Goal: Use online tool/utility: Utilize a website feature to perform a specific function

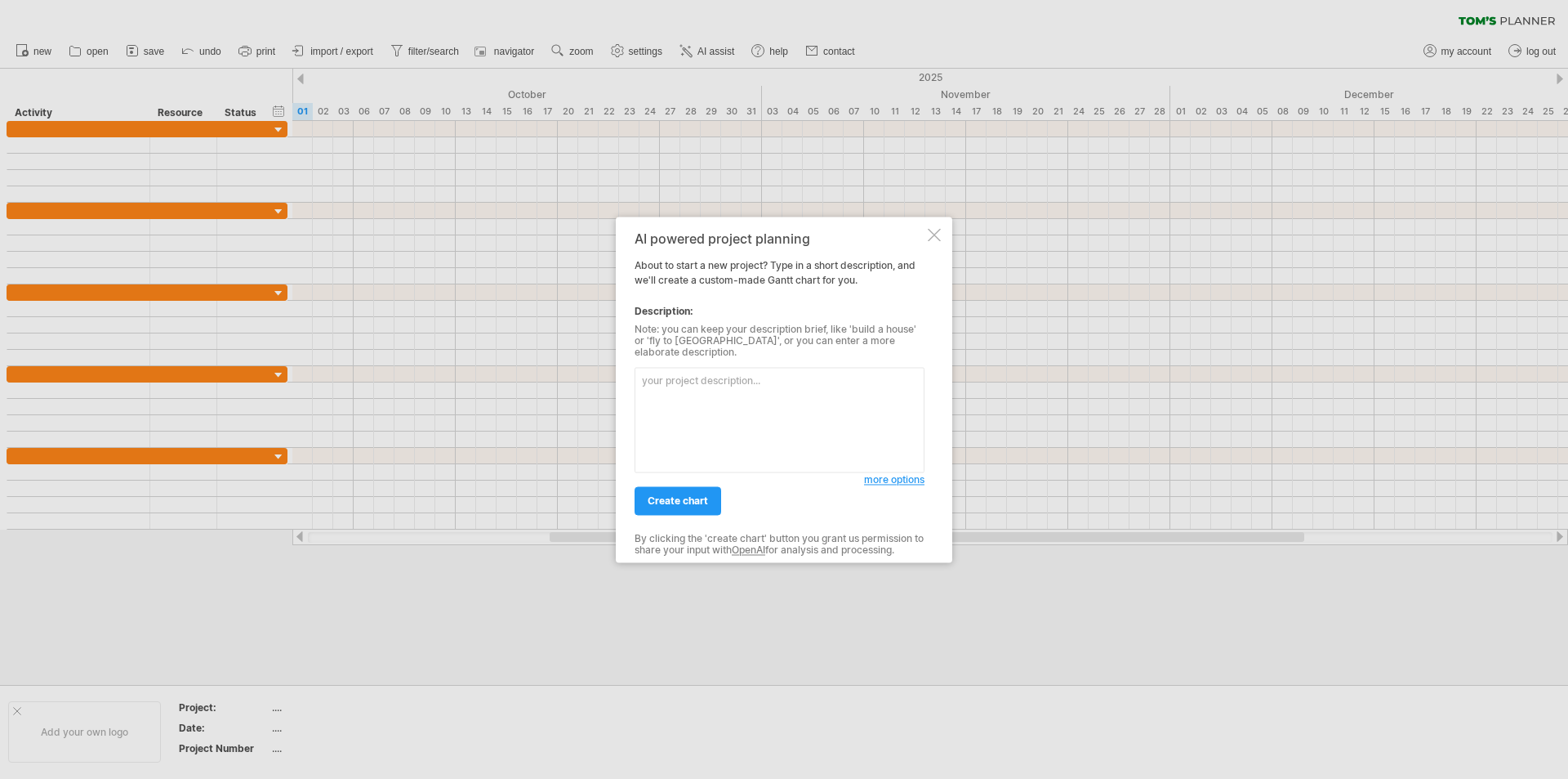
click at [801, 395] on textarea at bounding box center [780, 419] width 290 height 106
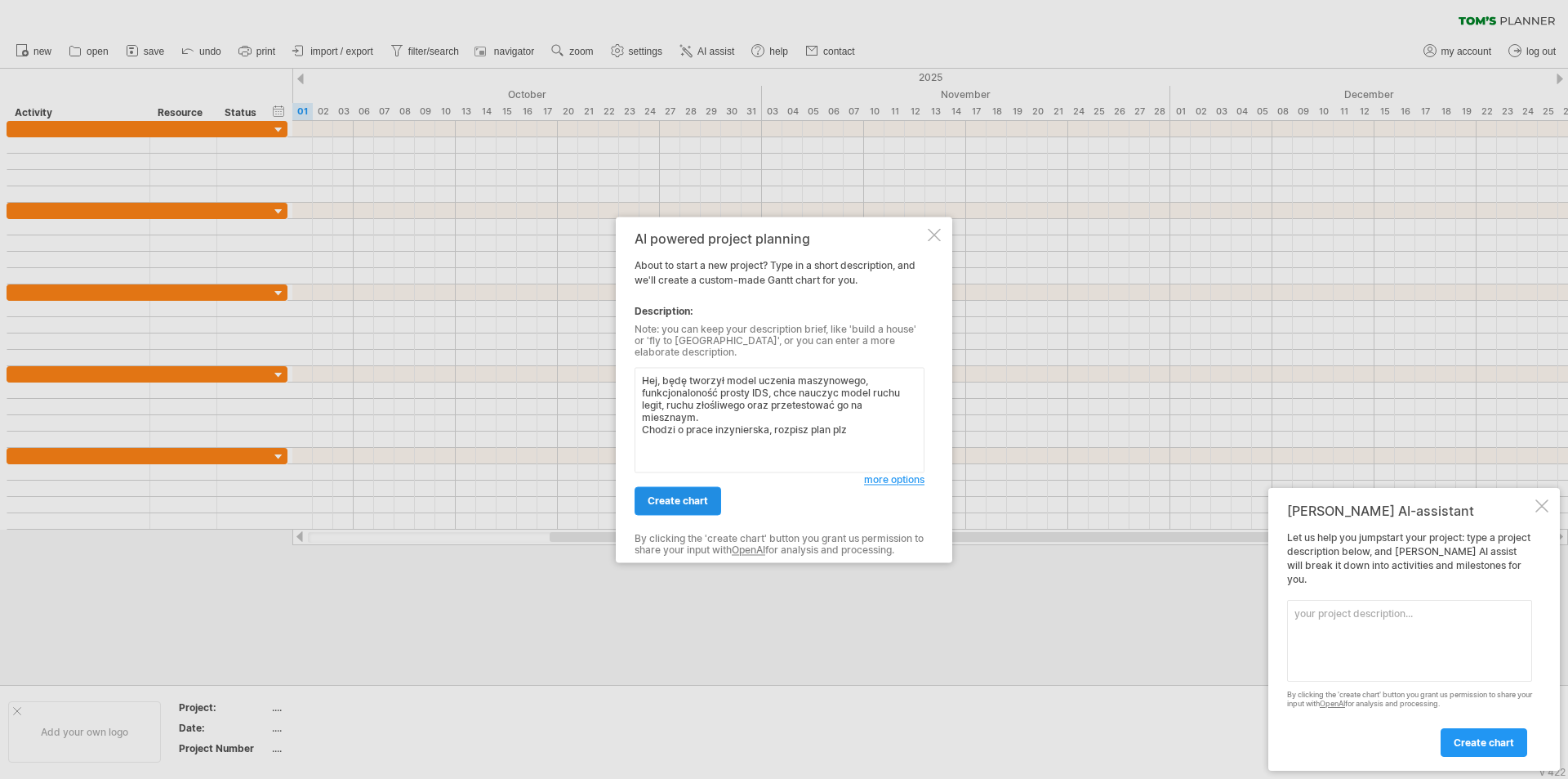
type textarea "Hej, będę tworzył model uczenia maszynowego, funkcjonaloność prosty IDS, chce n…"
click at [687, 488] on link "create chart" at bounding box center [678, 500] width 87 height 29
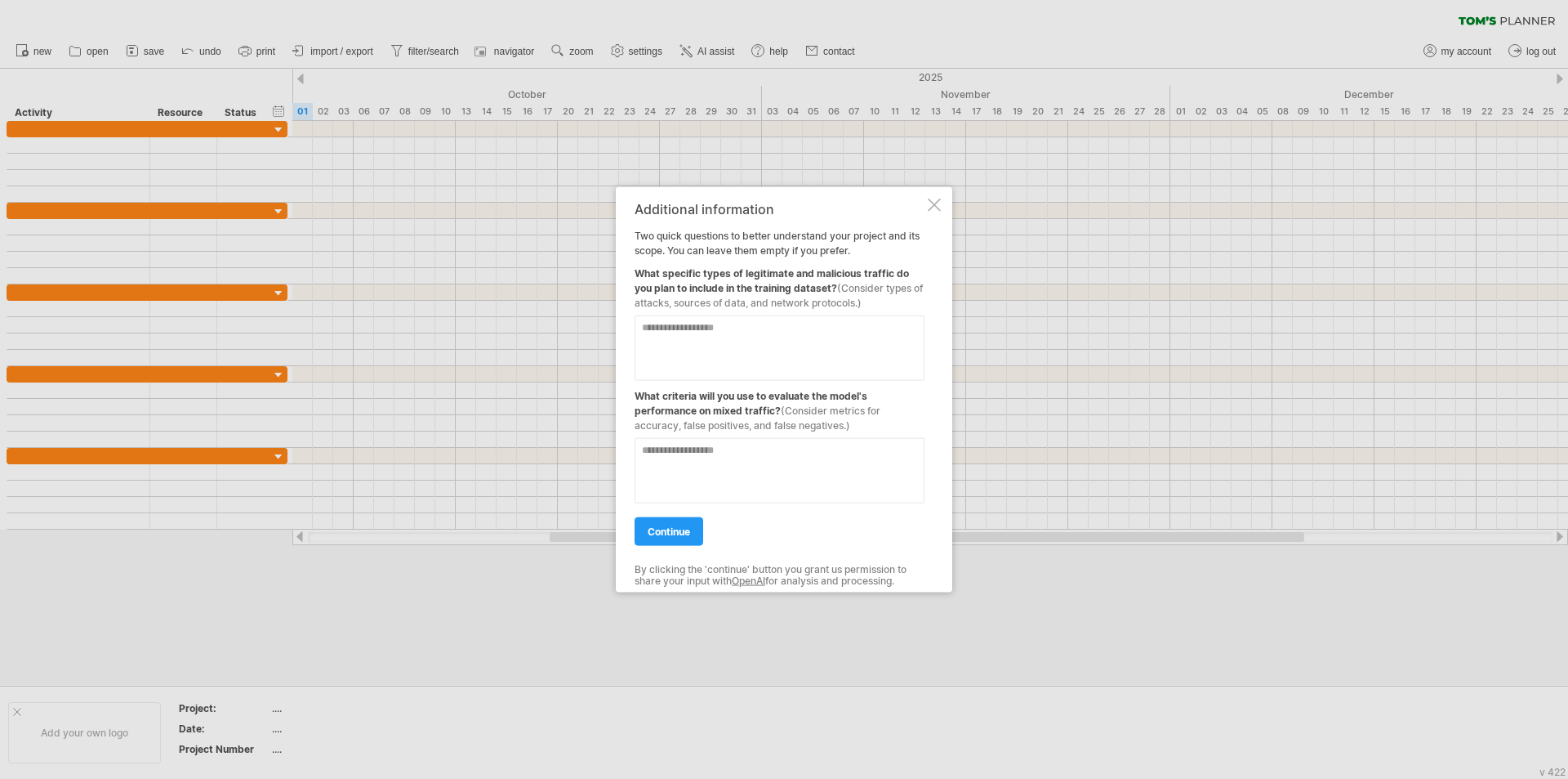
click at [819, 335] on textarea at bounding box center [780, 347] width 290 height 65
click at [742, 454] on textarea at bounding box center [780, 469] width 290 height 65
type textarea "**********"
click at [756, 358] on textarea at bounding box center [780, 347] width 290 height 65
type textarea "**********"
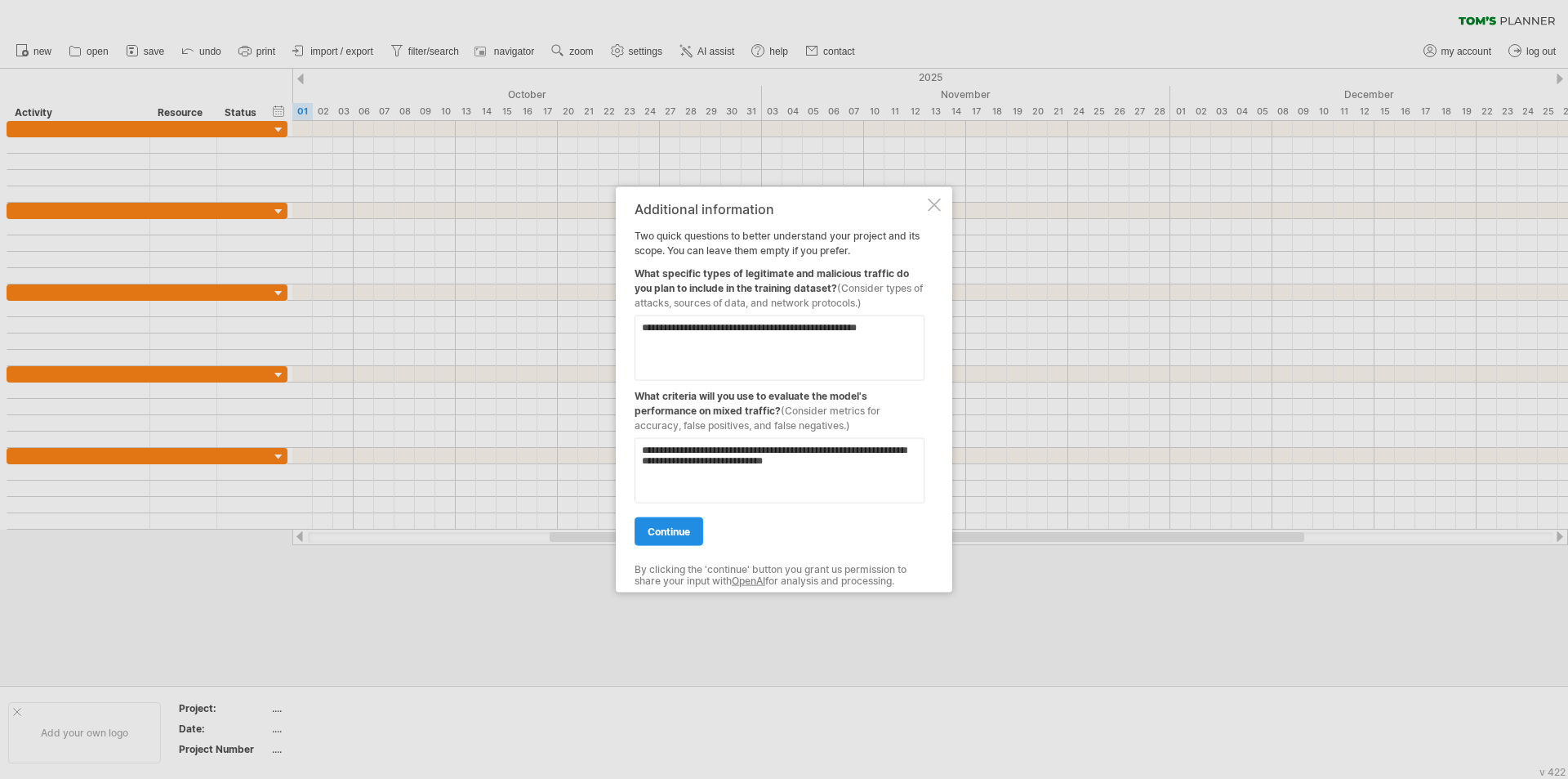
click at [675, 532] on span "continue" at bounding box center [668, 531] width 42 height 12
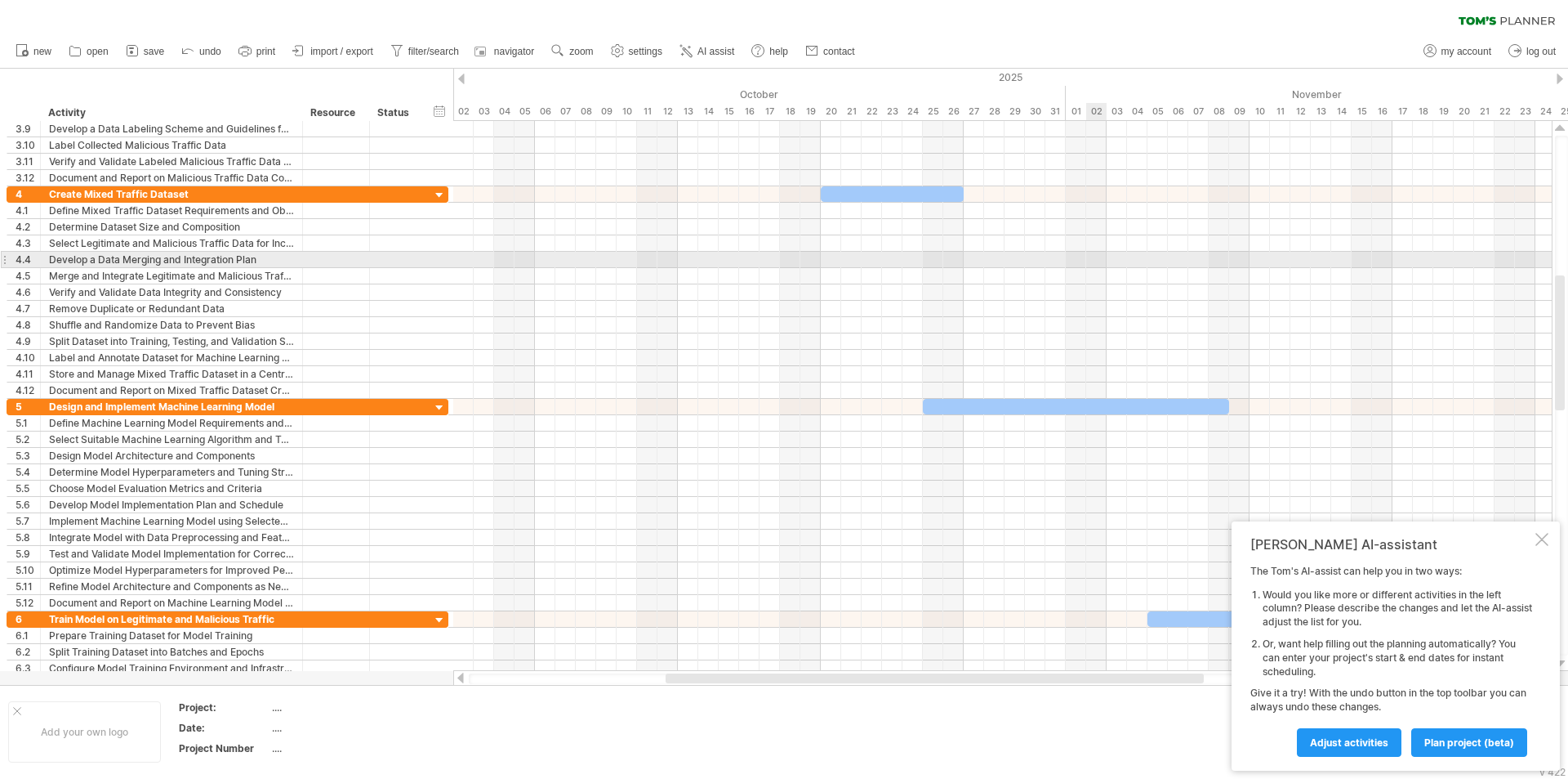
drag, startPoint x: 1096, startPoint y: 304, endPoint x: 1100, endPoint y: 293, distance: 11.7
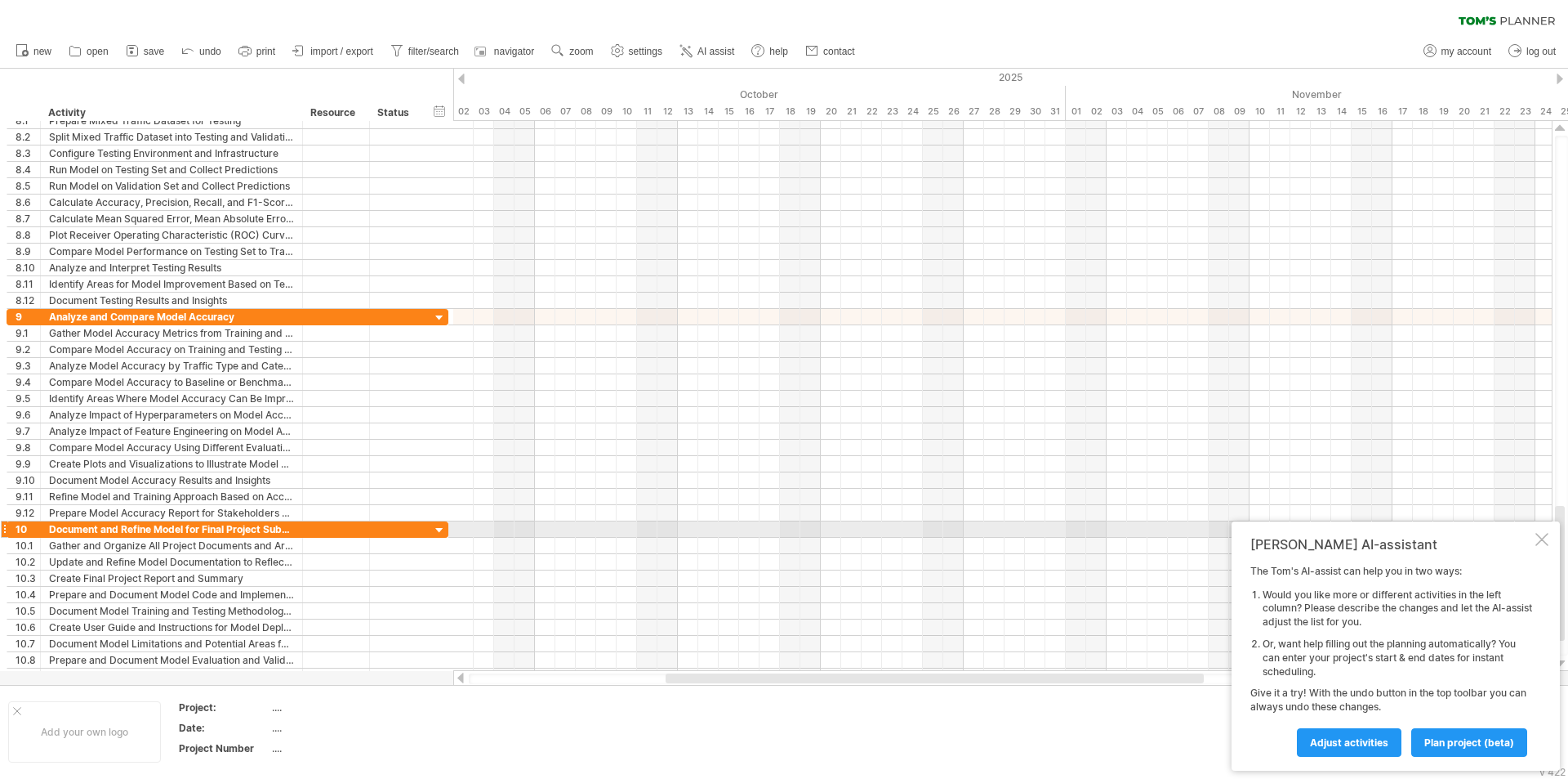
click at [1546, 542] on div at bounding box center [1541, 538] width 13 height 13
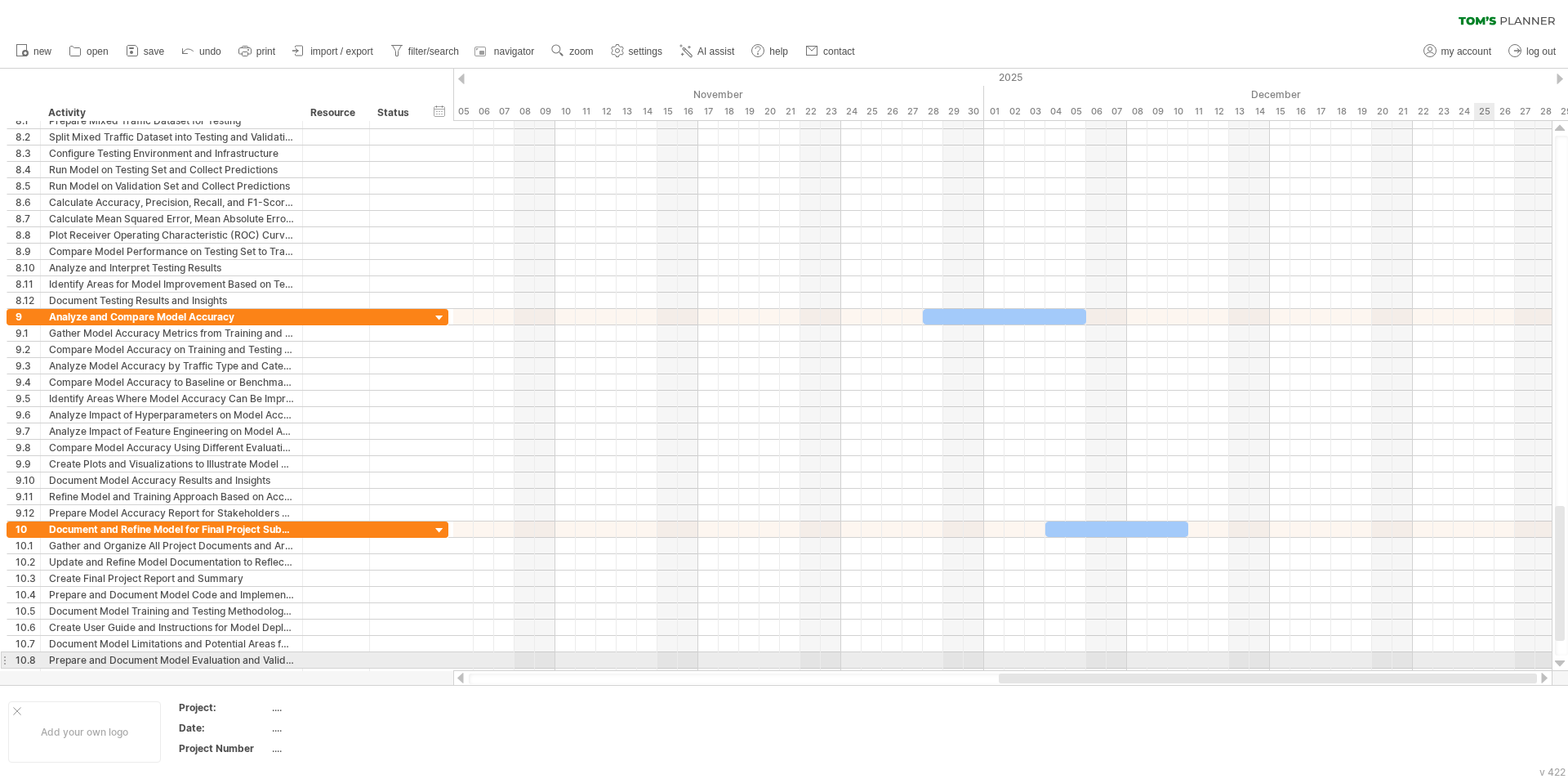
drag, startPoint x: 1027, startPoint y: 676, endPoint x: 1482, endPoint y: 652, distance: 455.6
click at [1482, 652] on div "Trying to reach [DOMAIN_NAME] Connected again... 0% clear filter new 1" at bounding box center [784, 390] width 1568 height 779
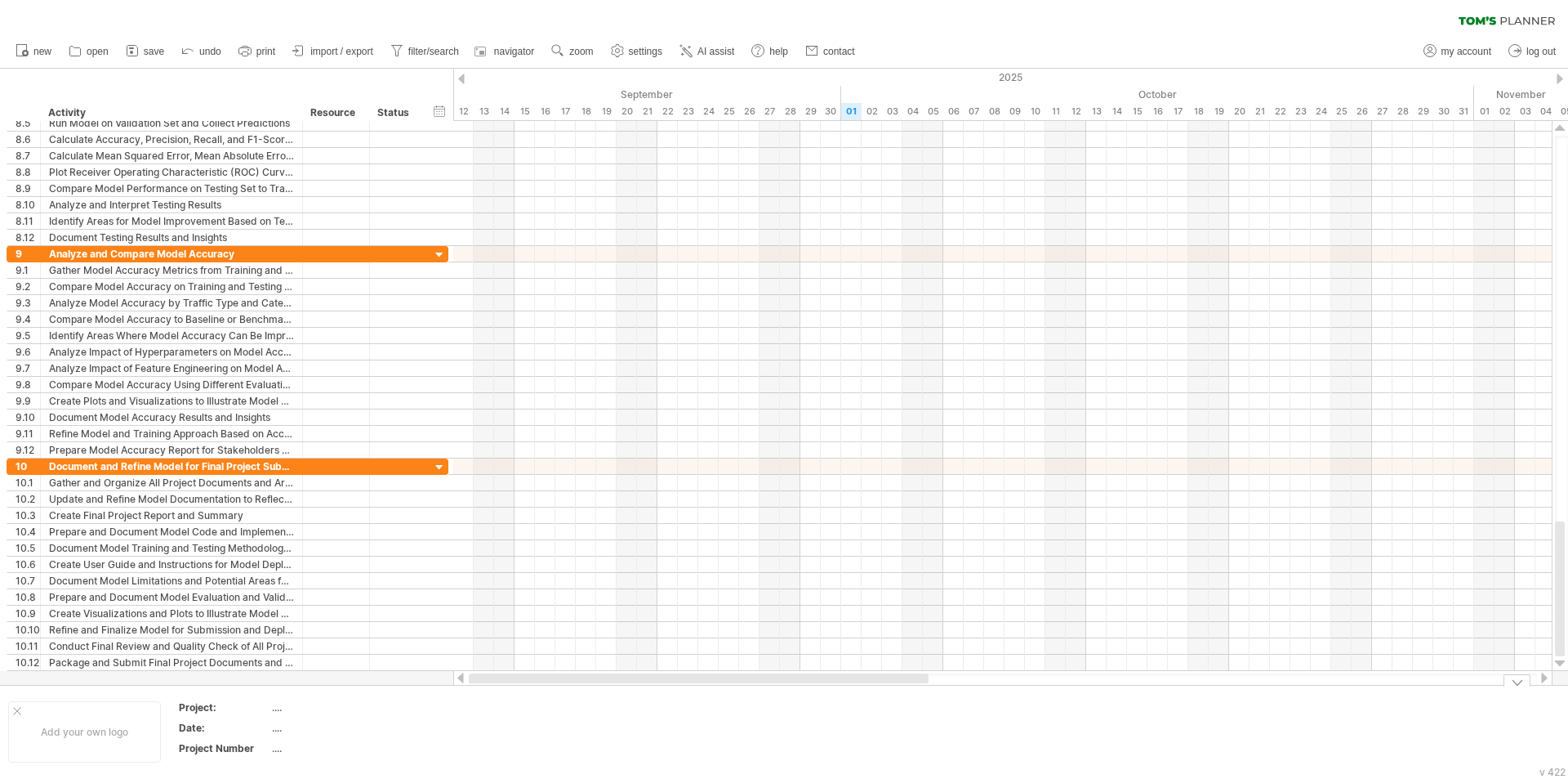
drag, startPoint x: 1155, startPoint y: 679, endPoint x: 497, endPoint y: 706, distance: 658.6
click at [503, 707] on div "Trying to reach [DOMAIN_NAME] Connected again... 0% clear filter new 1" at bounding box center [784, 390] width 1568 height 779
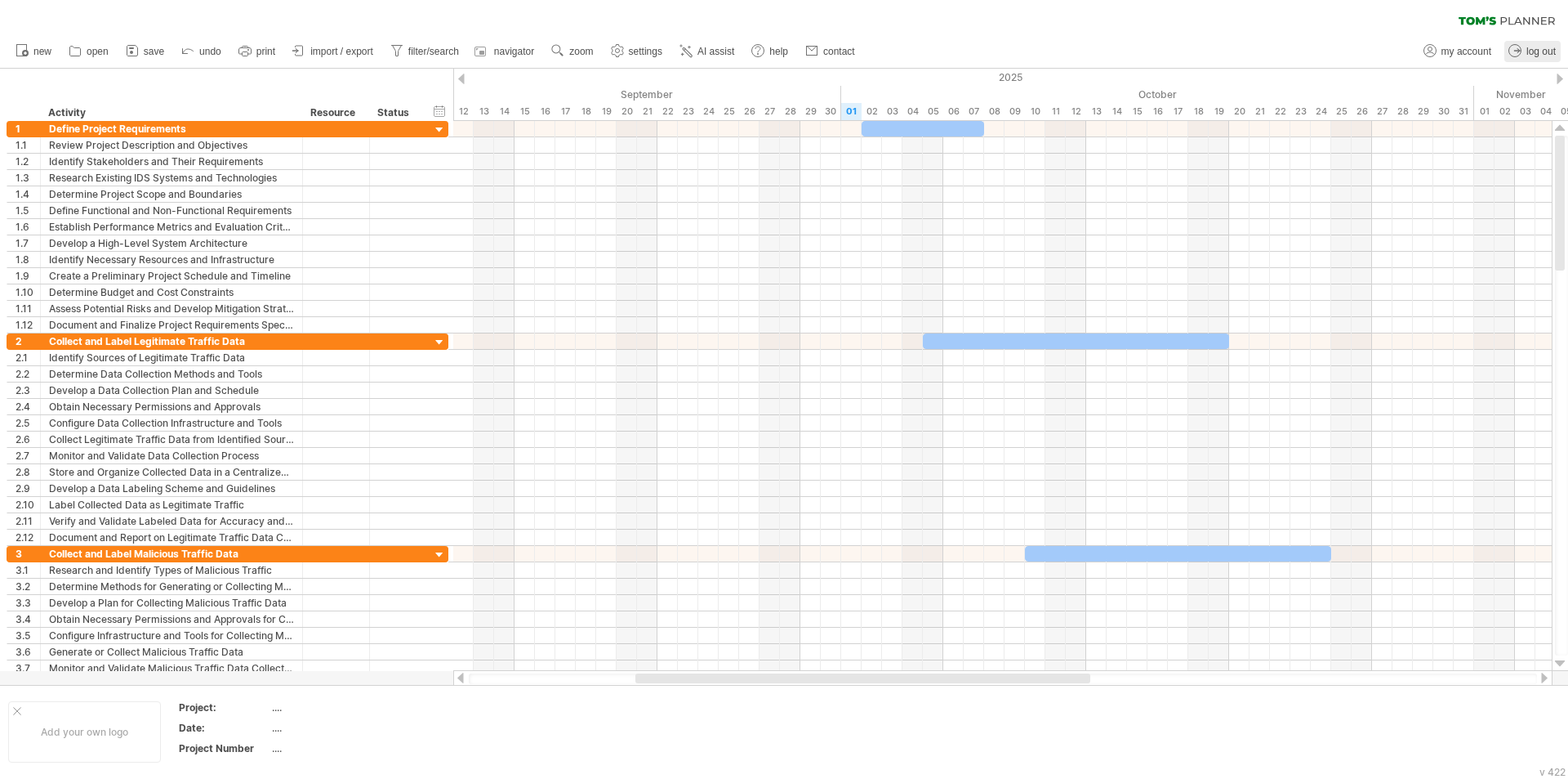
drag, startPoint x: 1558, startPoint y: 592, endPoint x: 1534, endPoint y: 57, distance: 535.5
click at [1534, 57] on div "Trying to reach [DOMAIN_NAME] Connected again... 0% clear filter new 1" at bounding box center [784, 390] width 1568 height 779
click at [695, 51] on icon at bounding box center [686, 50] width 17 height 17
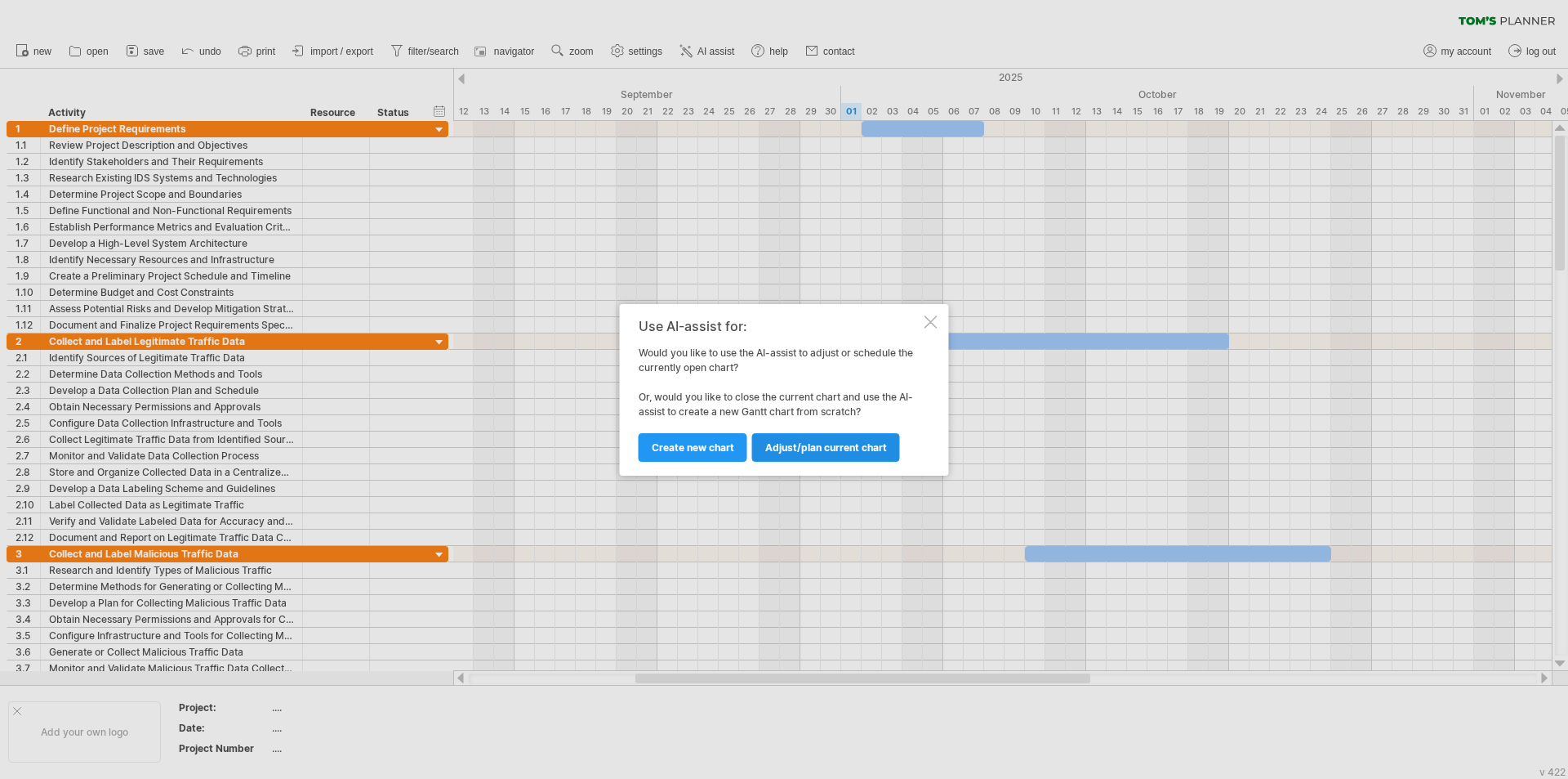
click at [852, 453] on span "Adjust/plan current chart" at bounding box center [827, 448] width 122 height 12
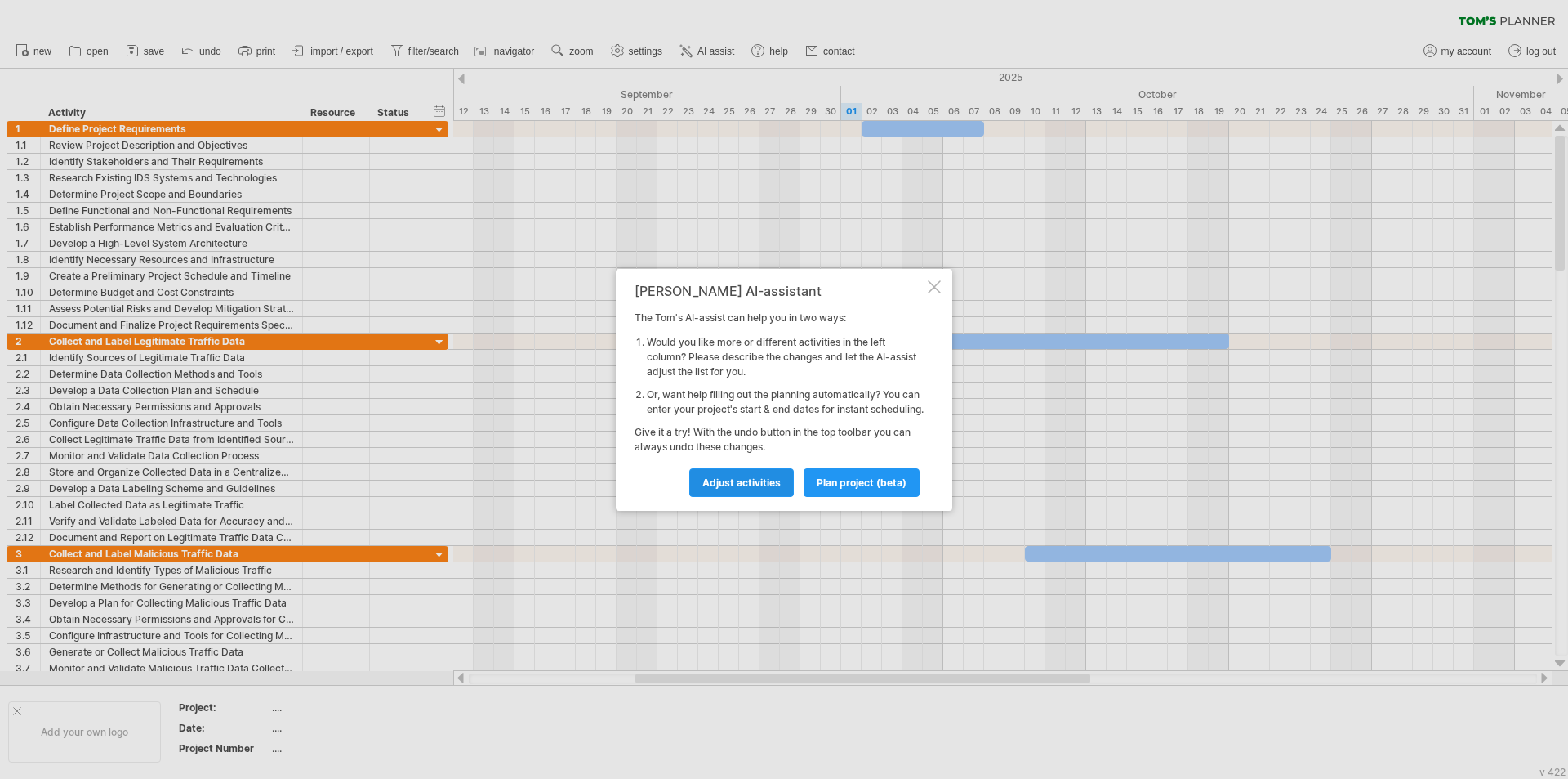
click at [720, 489] on span "Adjust activities" at bounding box center [742, 482] width 79 height 12
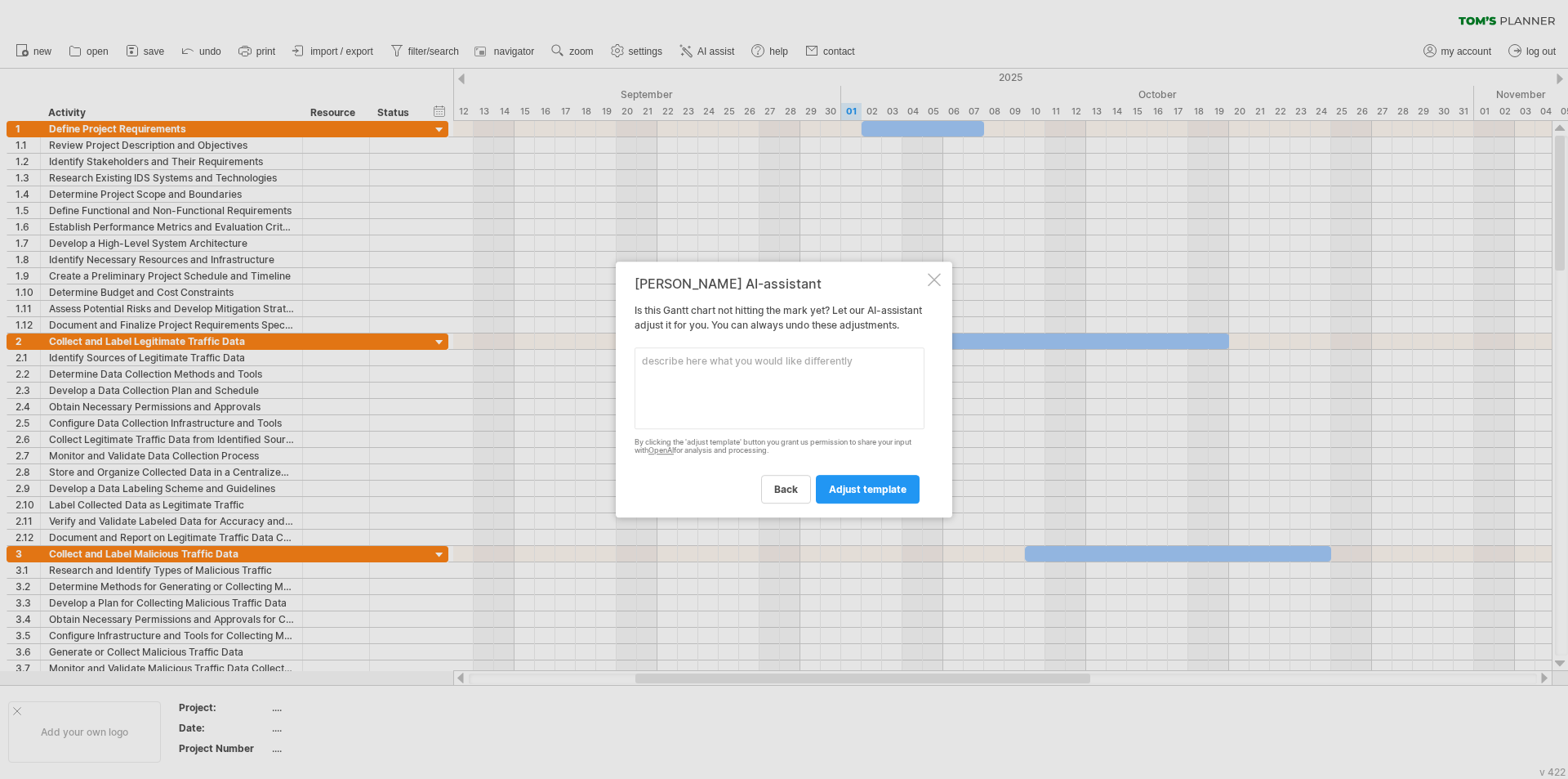
click at [750, 394] on textarea at bounding box center [780, 388] width 290 height 82
type textarea "I want to notice, that this is the project"
click at [881, 380] on textarea "I want to notice, that this is the project" at bounding box center [780, 388] width 290 height 82
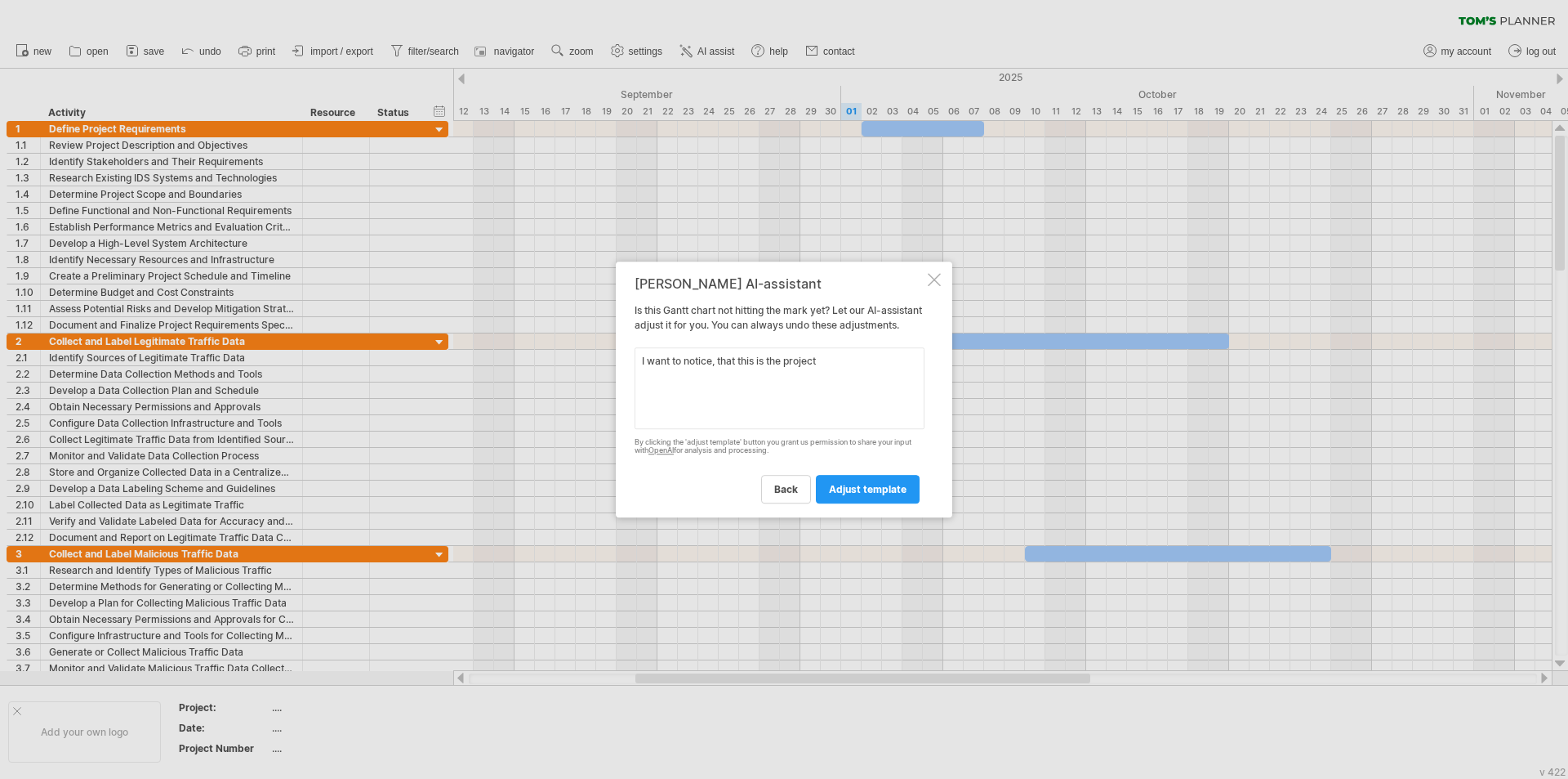
click at [881, 380] on textarea "I want to notice, that this is the project" at bounding box center [780, 388] width 290 height 82
click at [925, 279] on div "[PERSON_NAME] AI-assistant Is this Gantt chart not hitting the mark yet? Let ou…" at bounding box center [784, 390] width 336 height 256
click at [927, 277] on div "[PERSON_NAME] AI-assistant Is this Gantt chart not hitting the mark yet? Let ou…" at bounding box center [784, 390] width 336 height 256
click at [941, 268] on div "[PERSON_NAME] AI-assistant Is this Gantt chart not hitting the mark yet? Let ou…" at bounding box center [784, 390] width 336 height 256
click at [937, 274] on div at bounding box center [934, 279] width 13 height 13
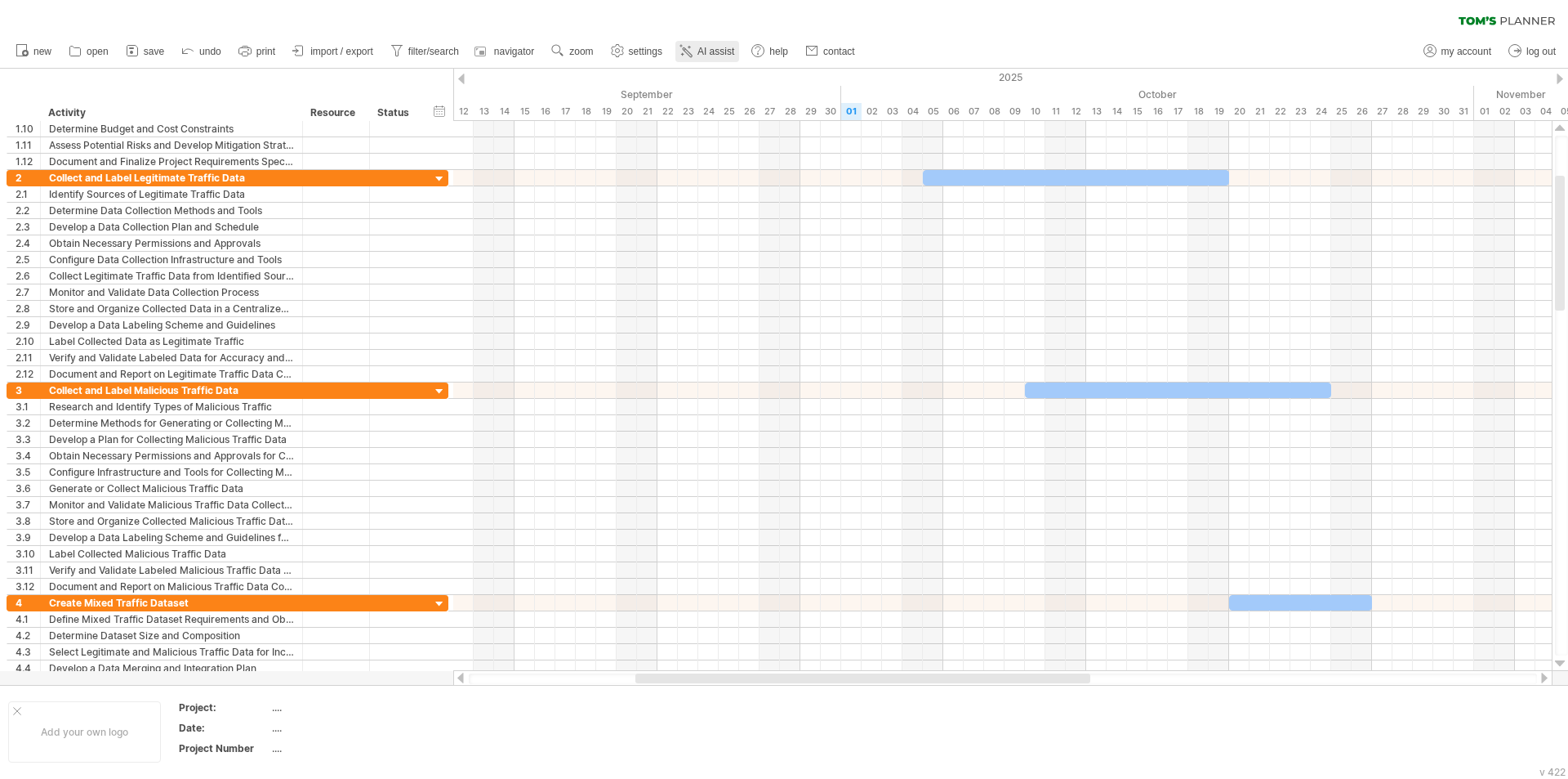
click at [717, 52] on span "AI assist" at bounding box center [716, 51] width 36 height 12
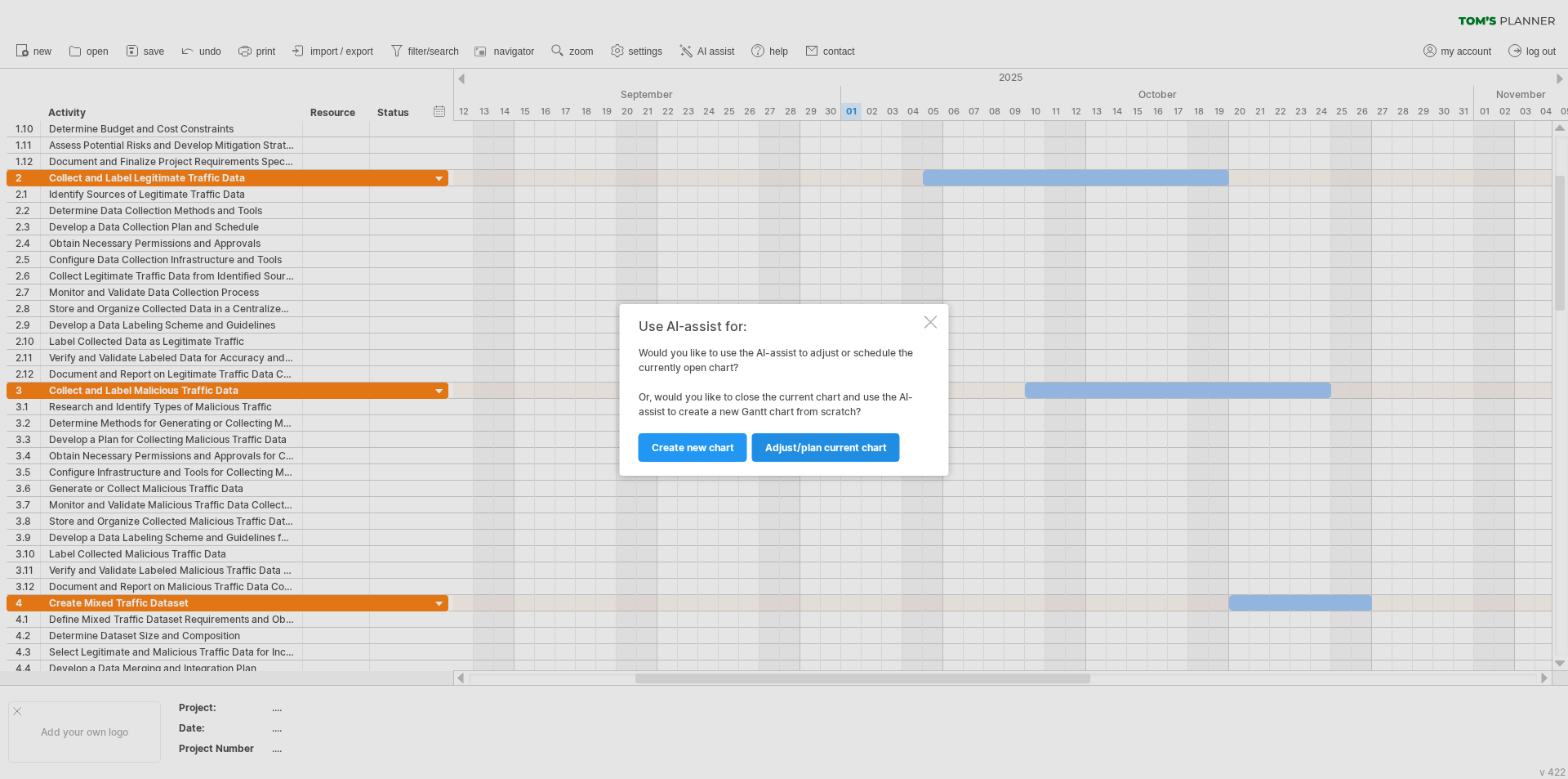
click at [828, 452] on span "Adjust/plan current chart" at bounding box center [827, 448] width 122 height 12
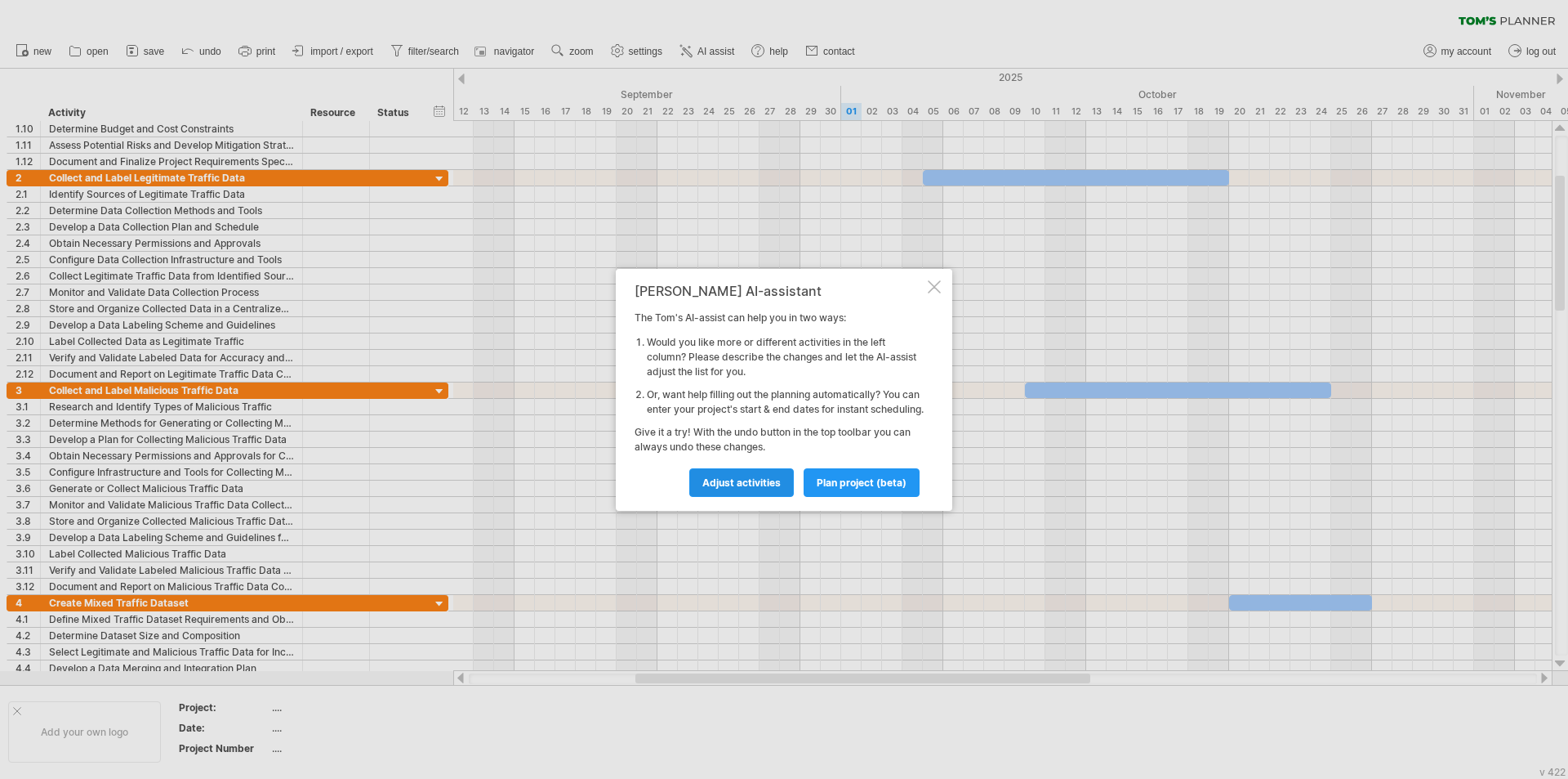
click at [749, 486] on span "Adjust activities" at bounding box center [742, 482] width 79 height 12
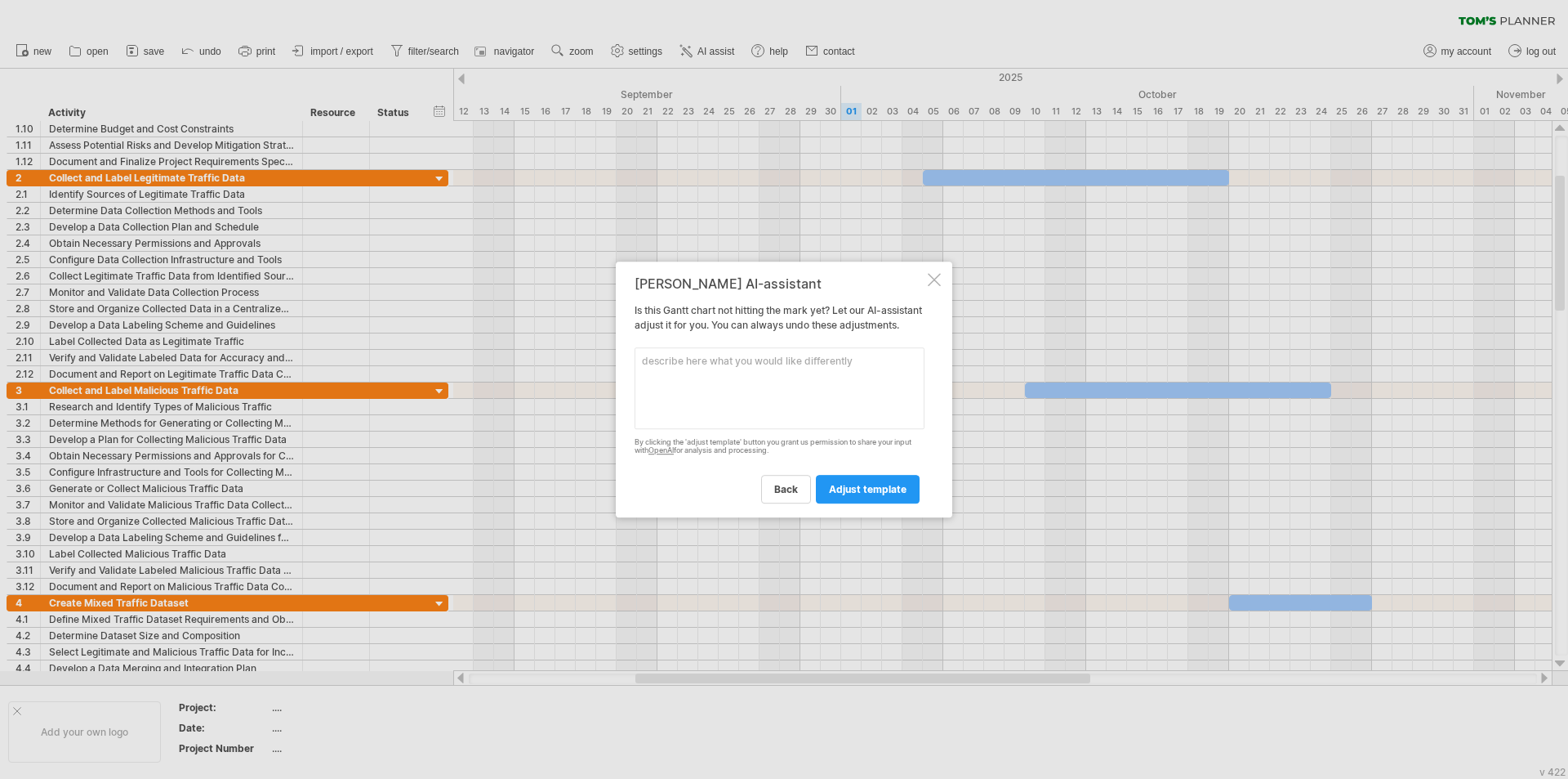
click at [769, 363] on textarea at bounding box center [780, 388] width 290 height 82
type textarea "uwzględnij to że dane mam już wybrane więc interesuje mnie proces oczyszcenia, …"
click at [911, 502] on link "adjust template" at bounding box center [867, 489] width 103 height 29
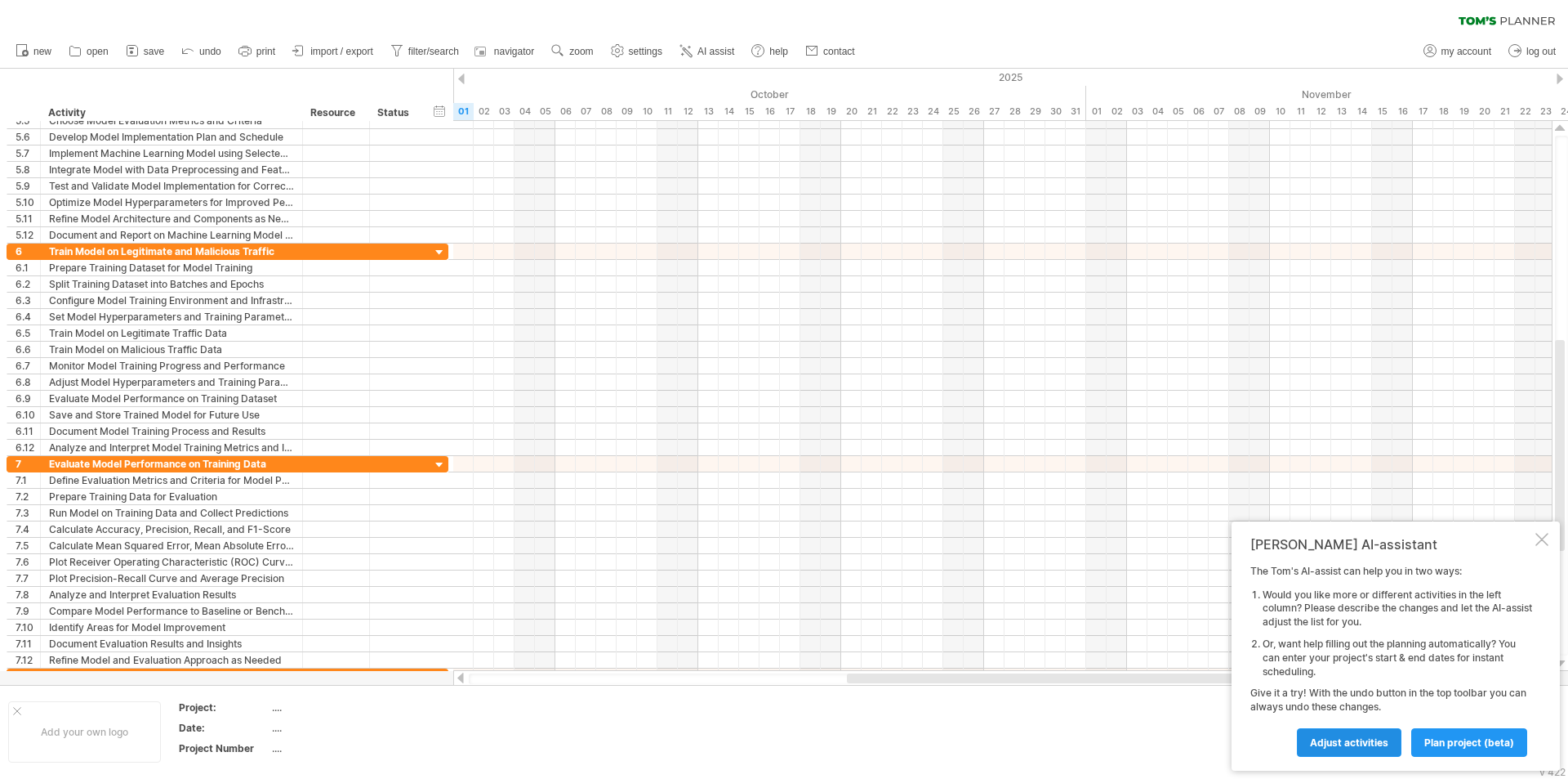
click at [1365, 734] on link "Adjust activities" at bounding box center [1349, 743] width 104 height 29
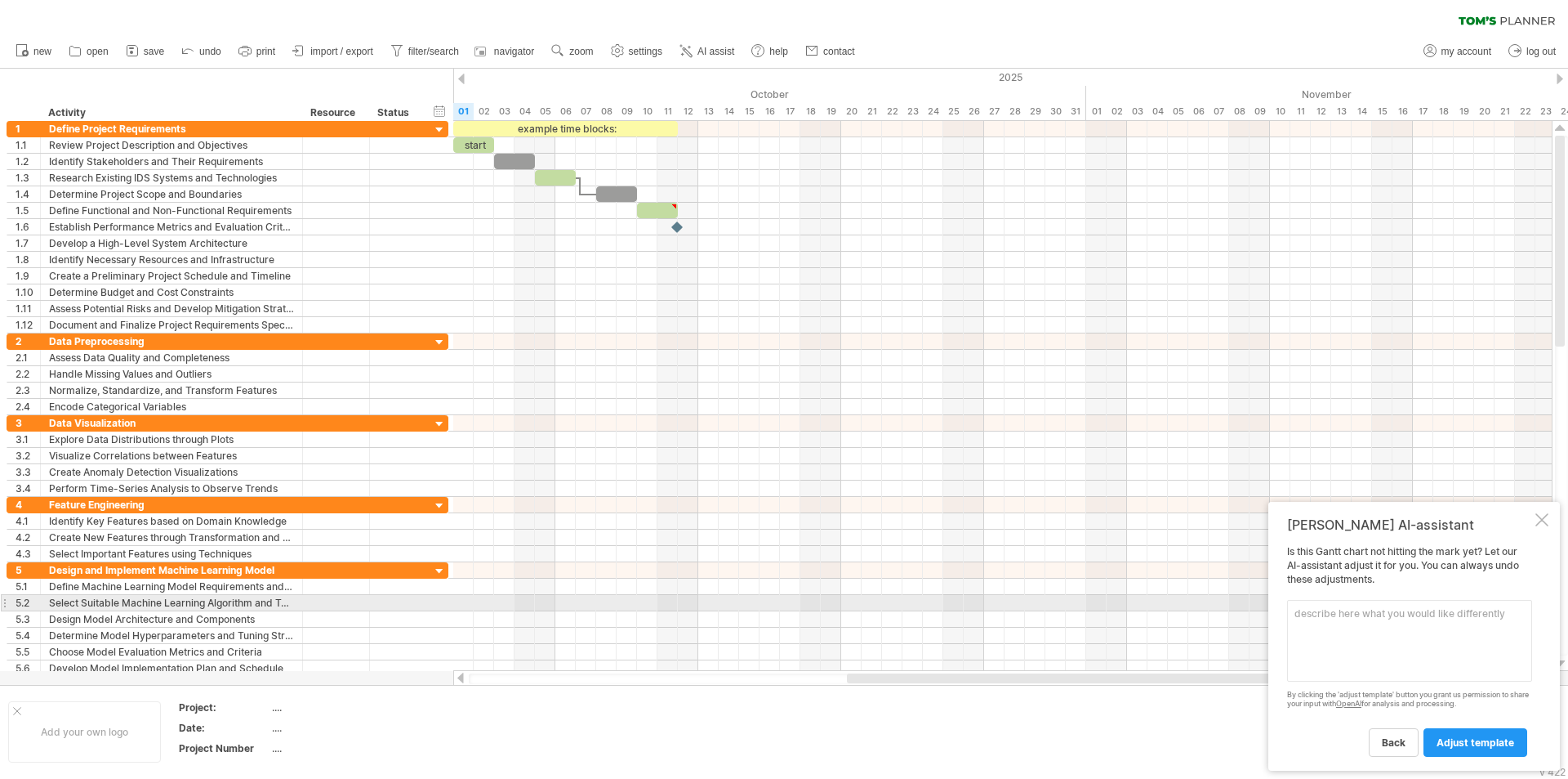
click at [1427, 600] on div "Is this Gantt chart not hitting the mark yet? Let our AI-assistant adjust it fo…" at bounding box center [1409, 651] width 245 height 211
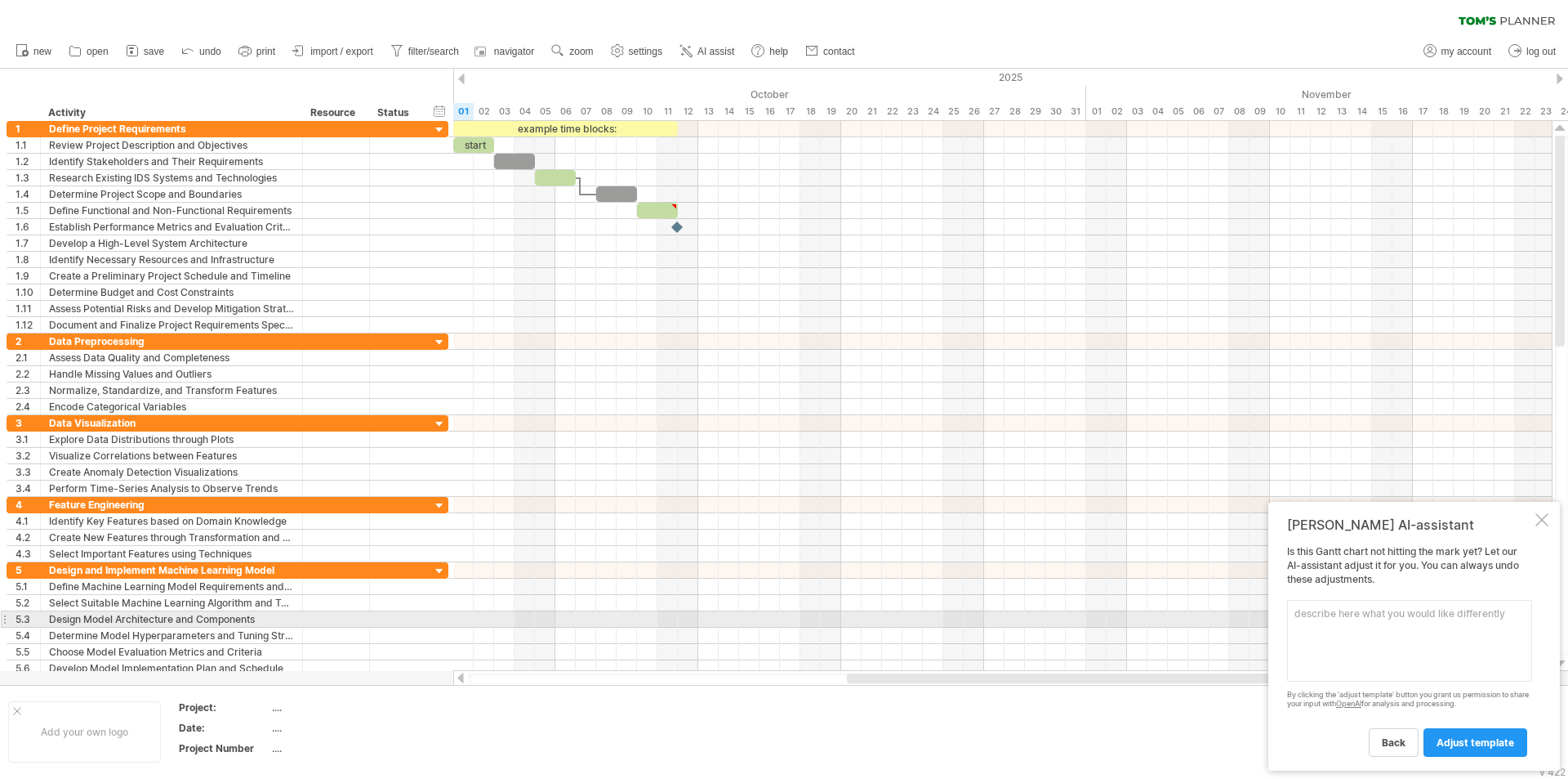
click at [1417, 619] on textarea at bounding box center [1409, 640] width 245 height 82
type textarea "wyobraź sobie że tworzysz taki projekt, przemyśl czy wszystkie kroki sa necessa…"
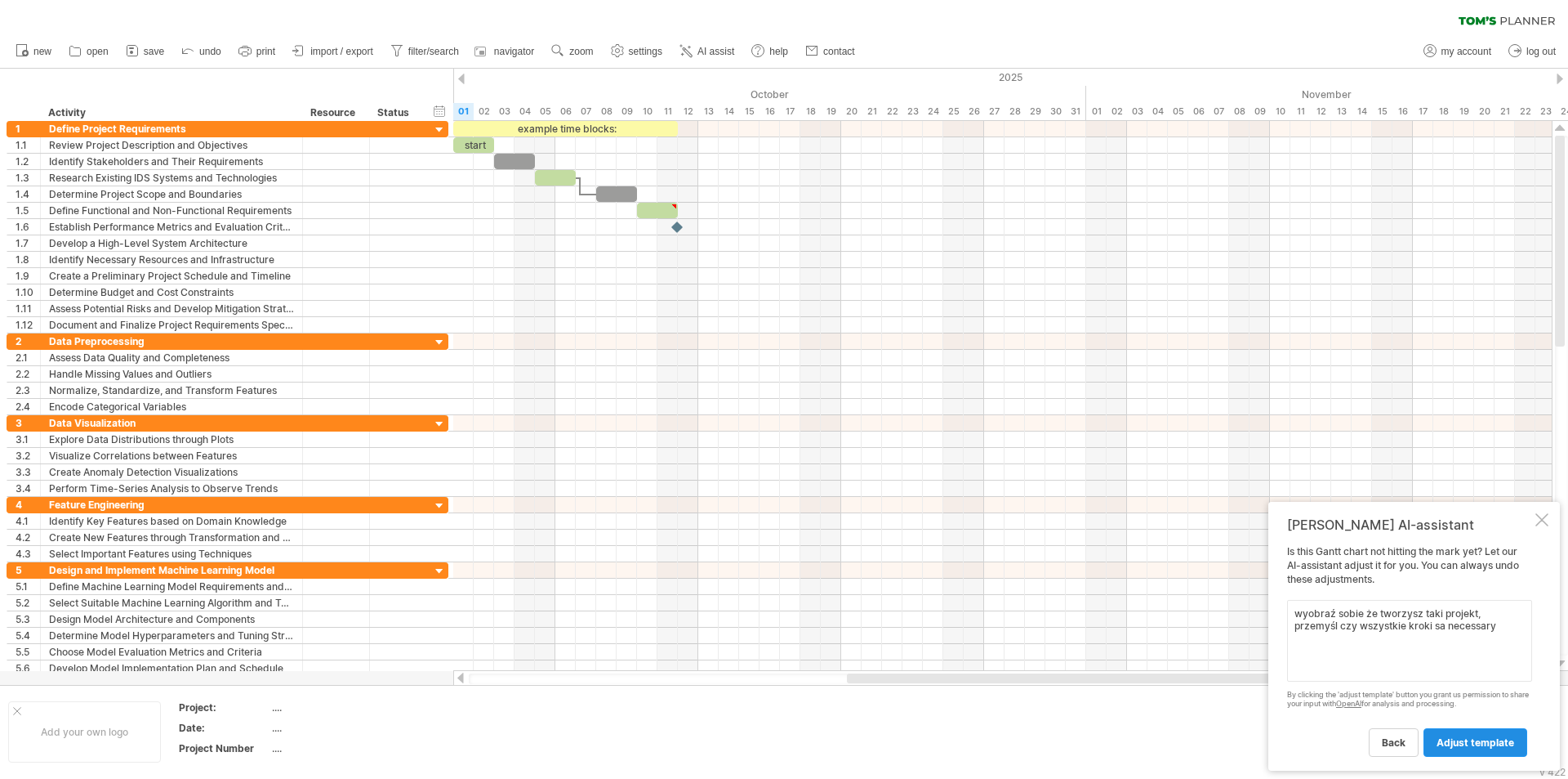
click at [1434, 741] on link "adjust template" at bounding box center [1475, 743] width 103 height 29
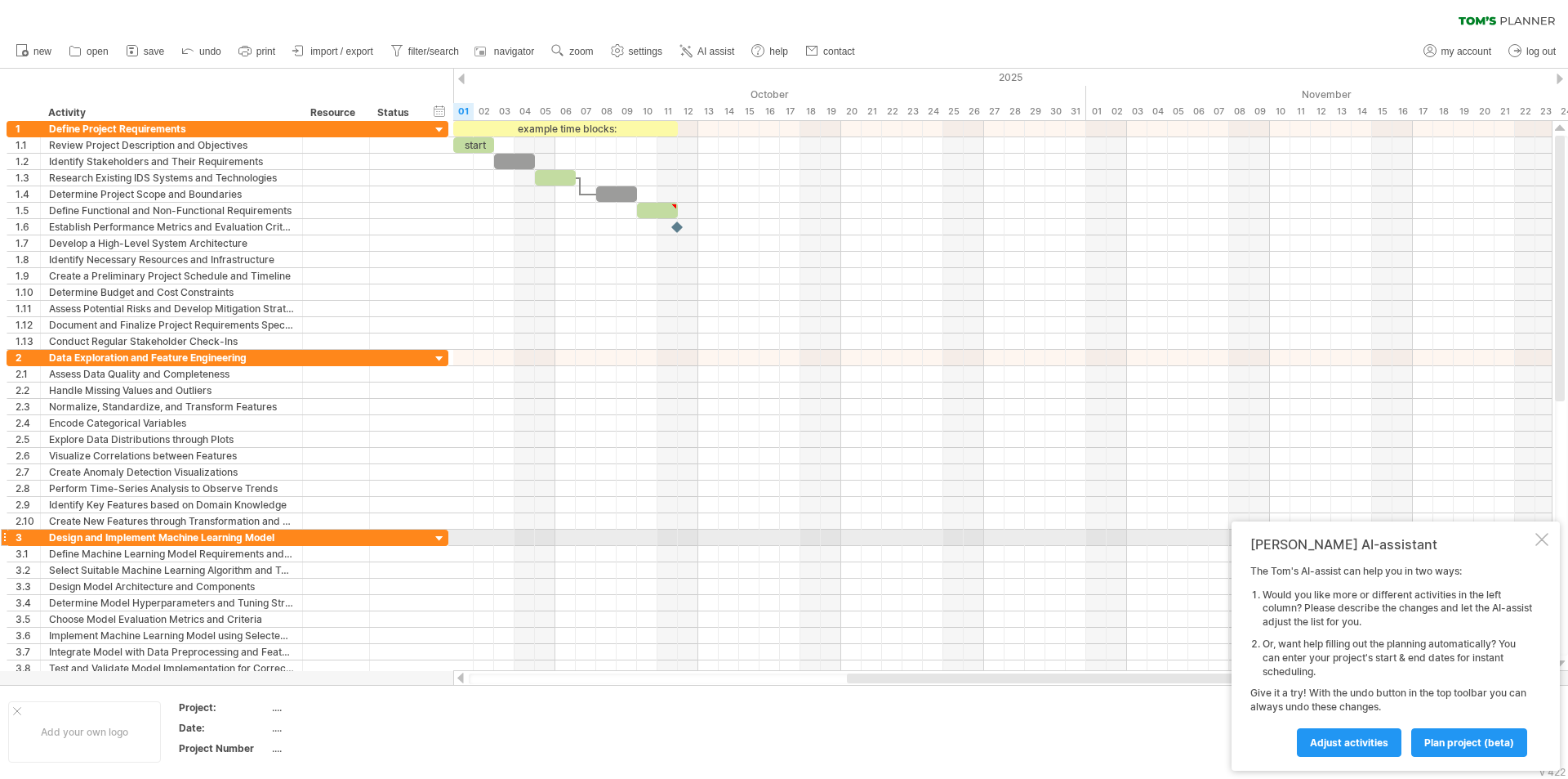
click at [1544, 543] on div at bounding box center [1541, 538] width 13 height 13
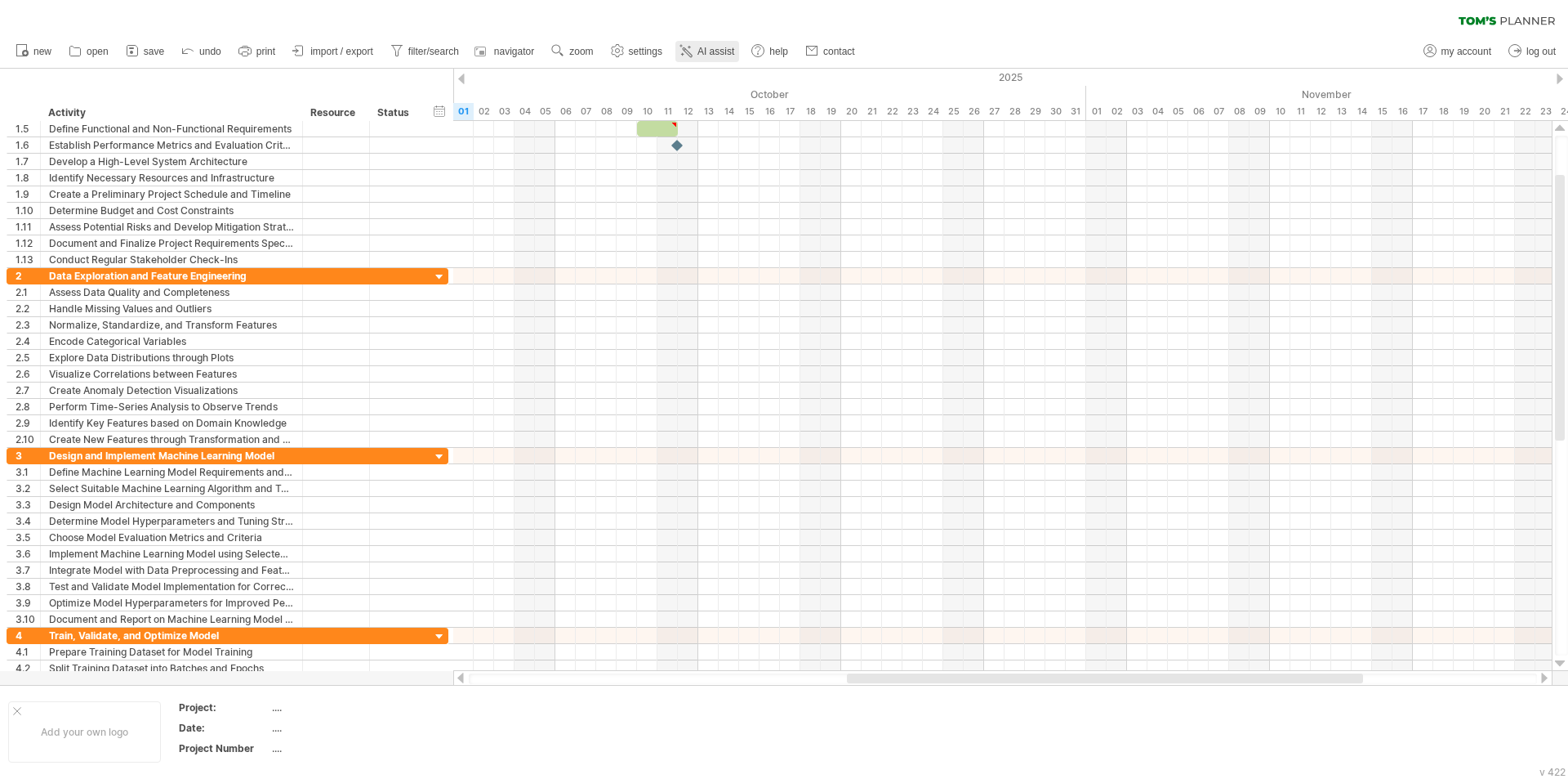
click at [723, 57] on link "AI assist" at bounding box center [707, 51] width 64 height 22
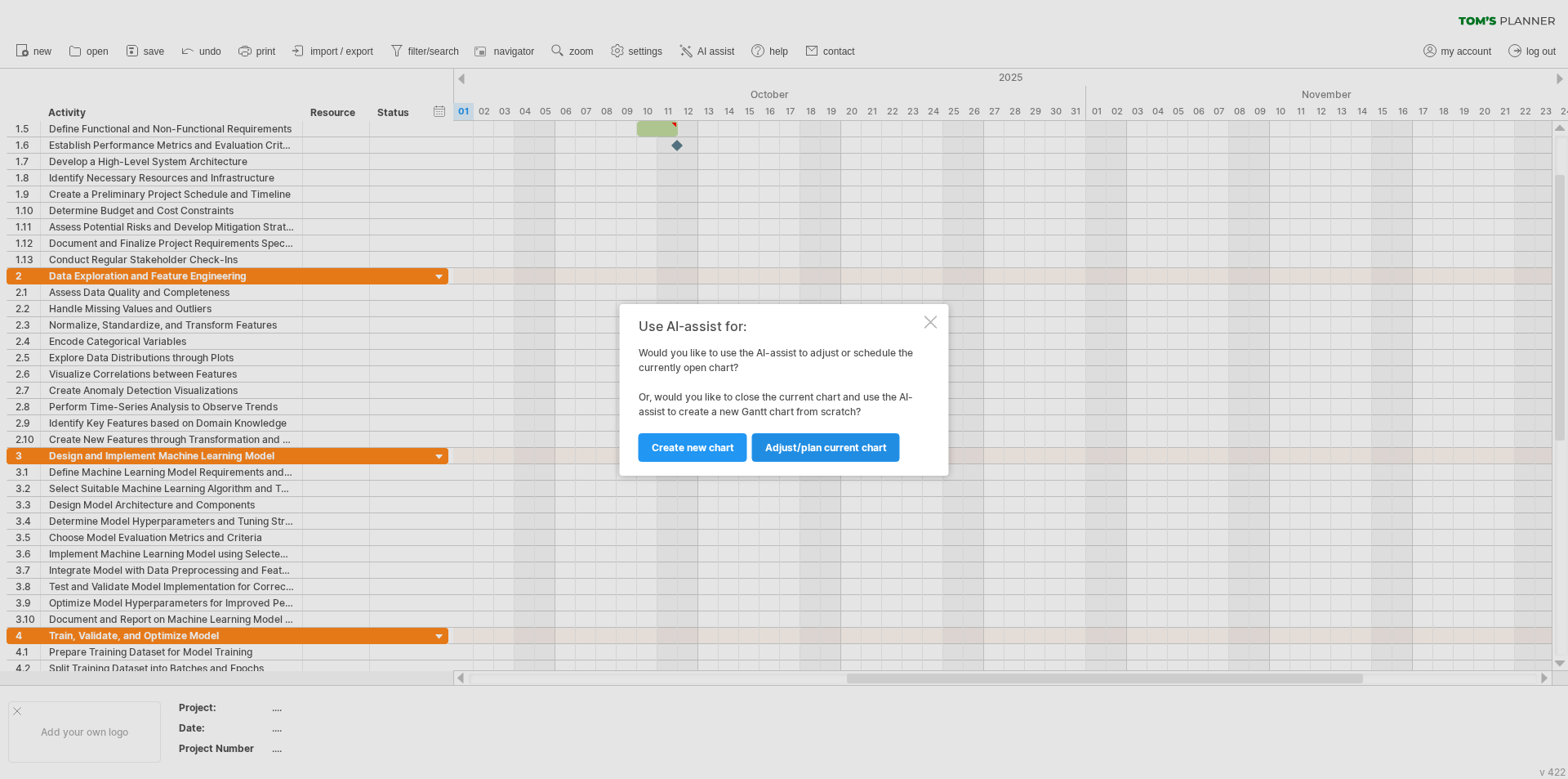
click at [793, 445] on span "Adjust/plan current chart" at bounding box center [827, 448] width 122 height 12
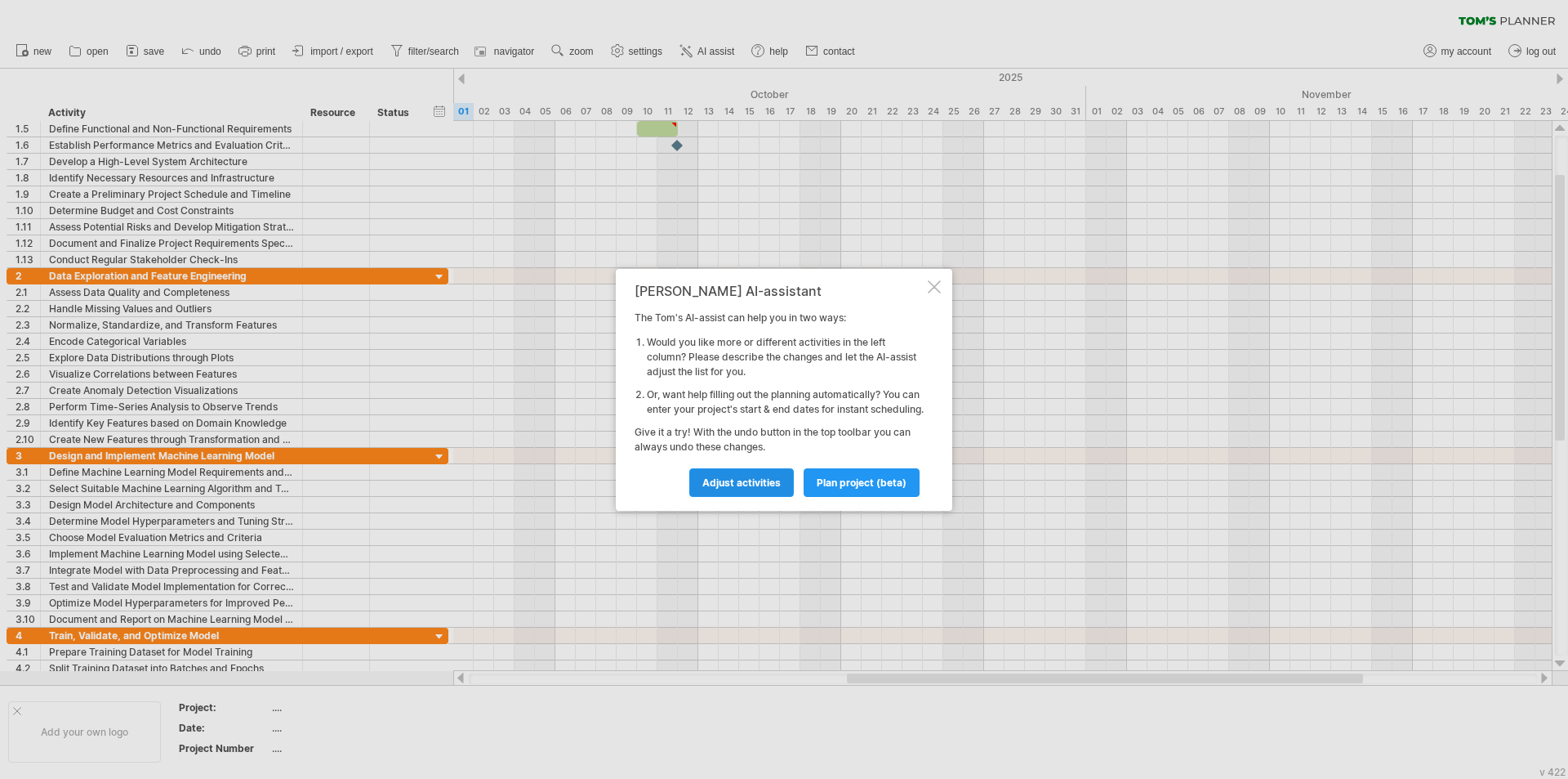
click at [783, 489] on link "Adjust activities" at bounding box center [742, 482] width 104 height 29
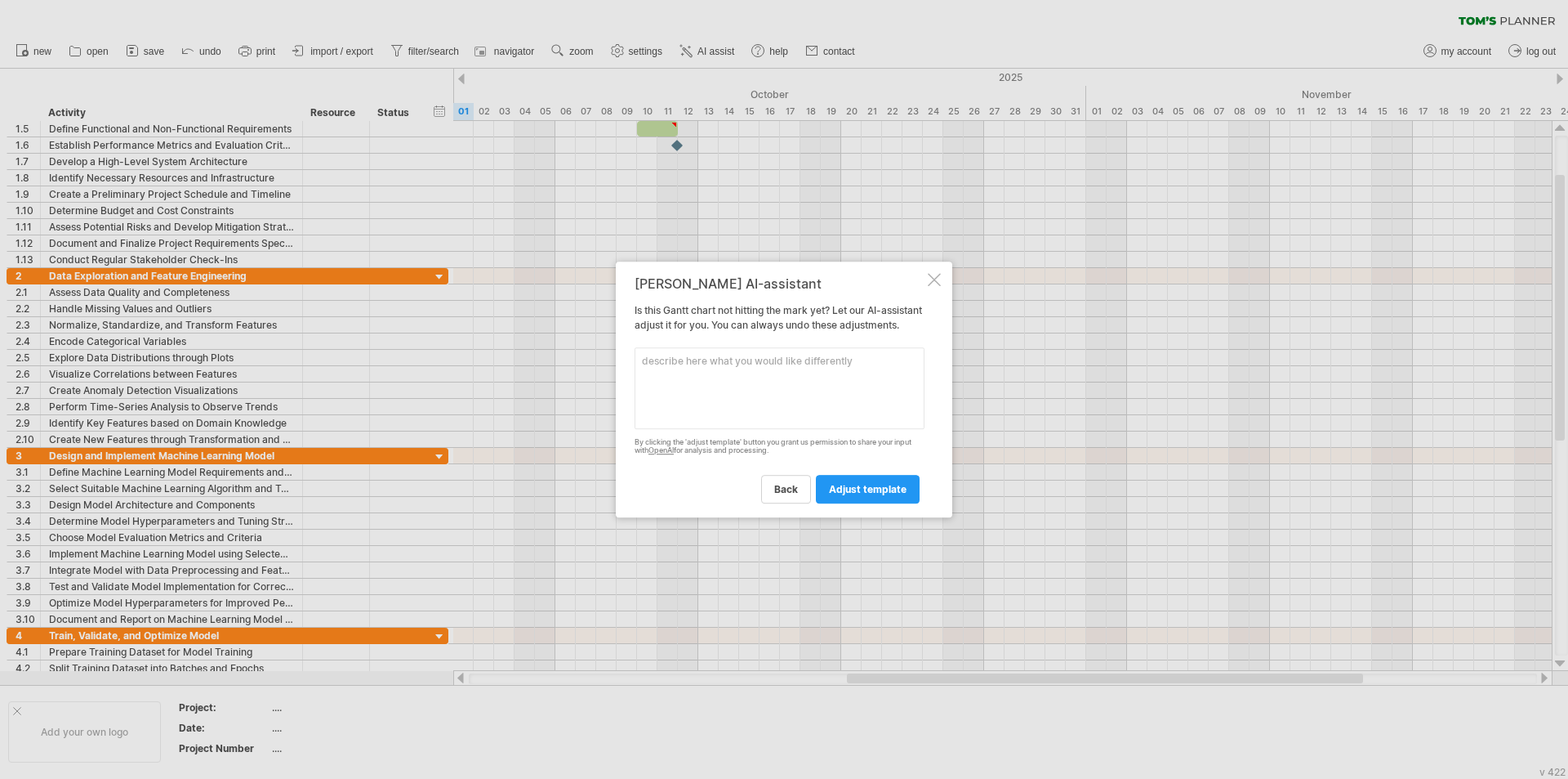
click at [764, 362] on textarea at bounding box center [780, 388] width 290 height 82
type textarea "make it simple, just project, with steps, milestones and subtasks"
click at [881, 495] on span "adjust template" at bounding box center [867, 489] width 78 height 12
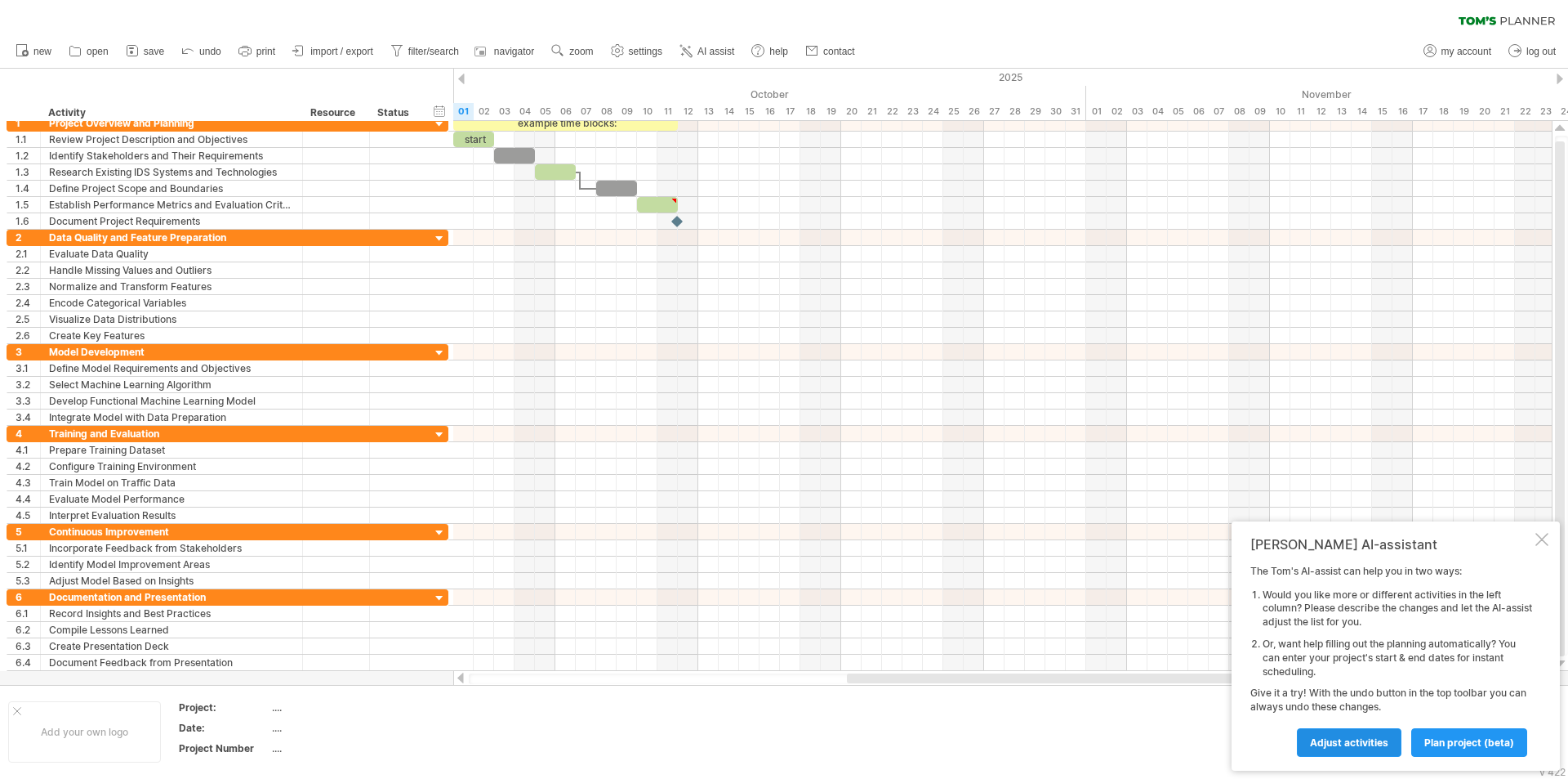
click at [1348, 739] on span "Adjust activities" at bounding box center [1350, 743] width 79 height 12
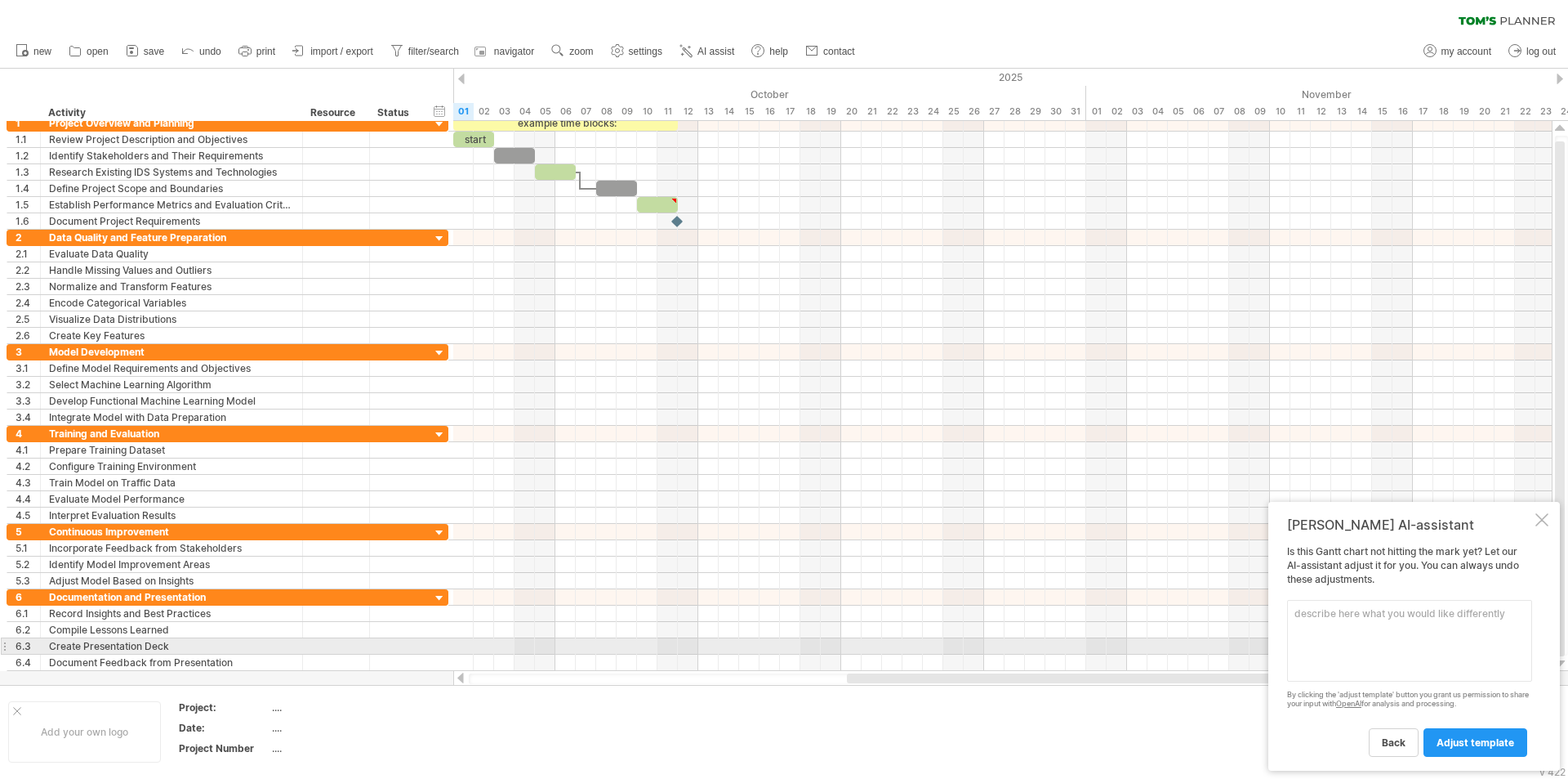
click at [1366, 647] on textarea at bounding box center [1409, 640] width 245 height 82
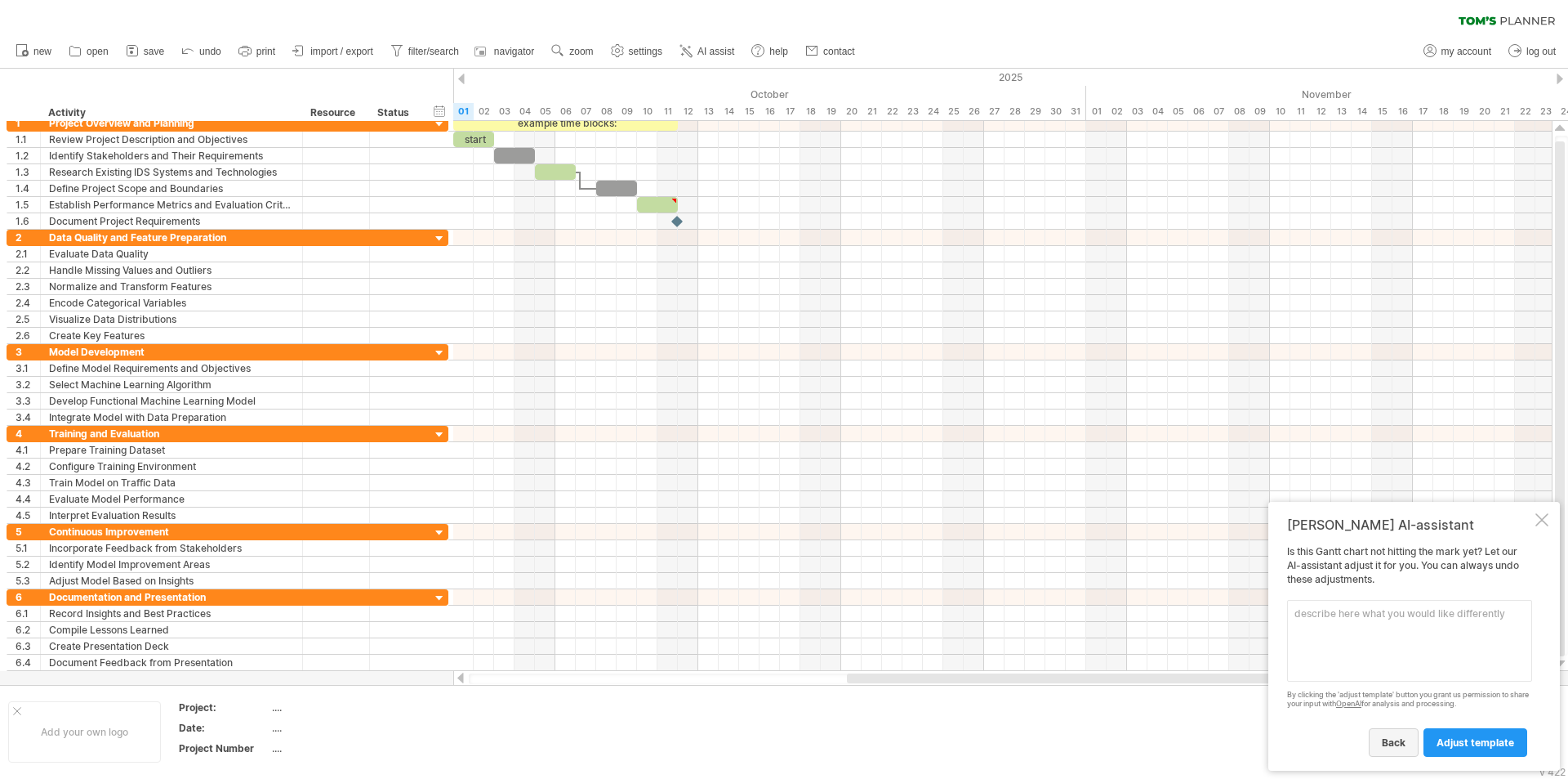
click at [1399, 741] on span "back" at bounding box center [1394, 743] width 24 height 12
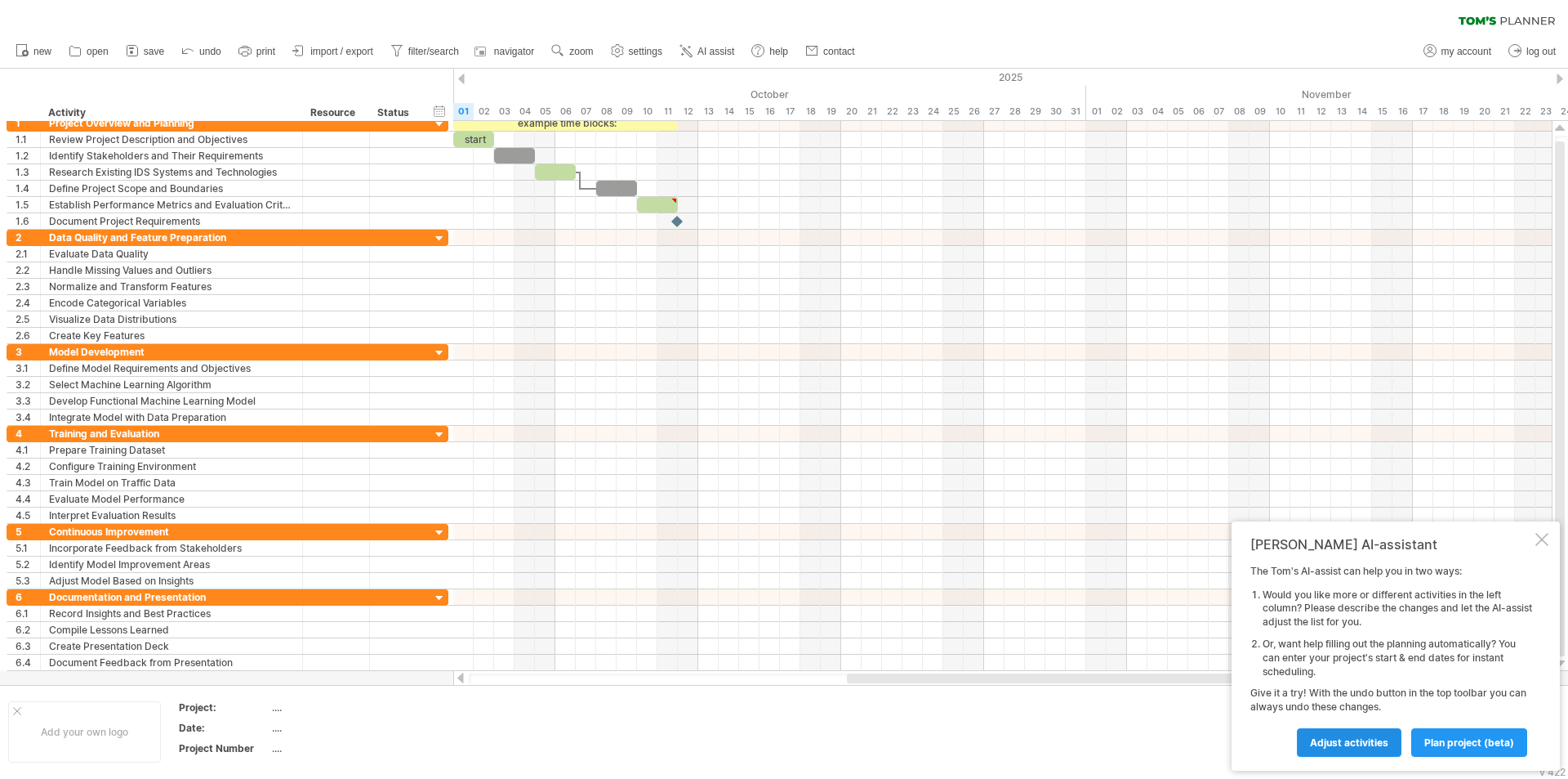
click at [1365, 742] on span "Adjust activities" at bounding box center [1350, 743] width 79 height 12
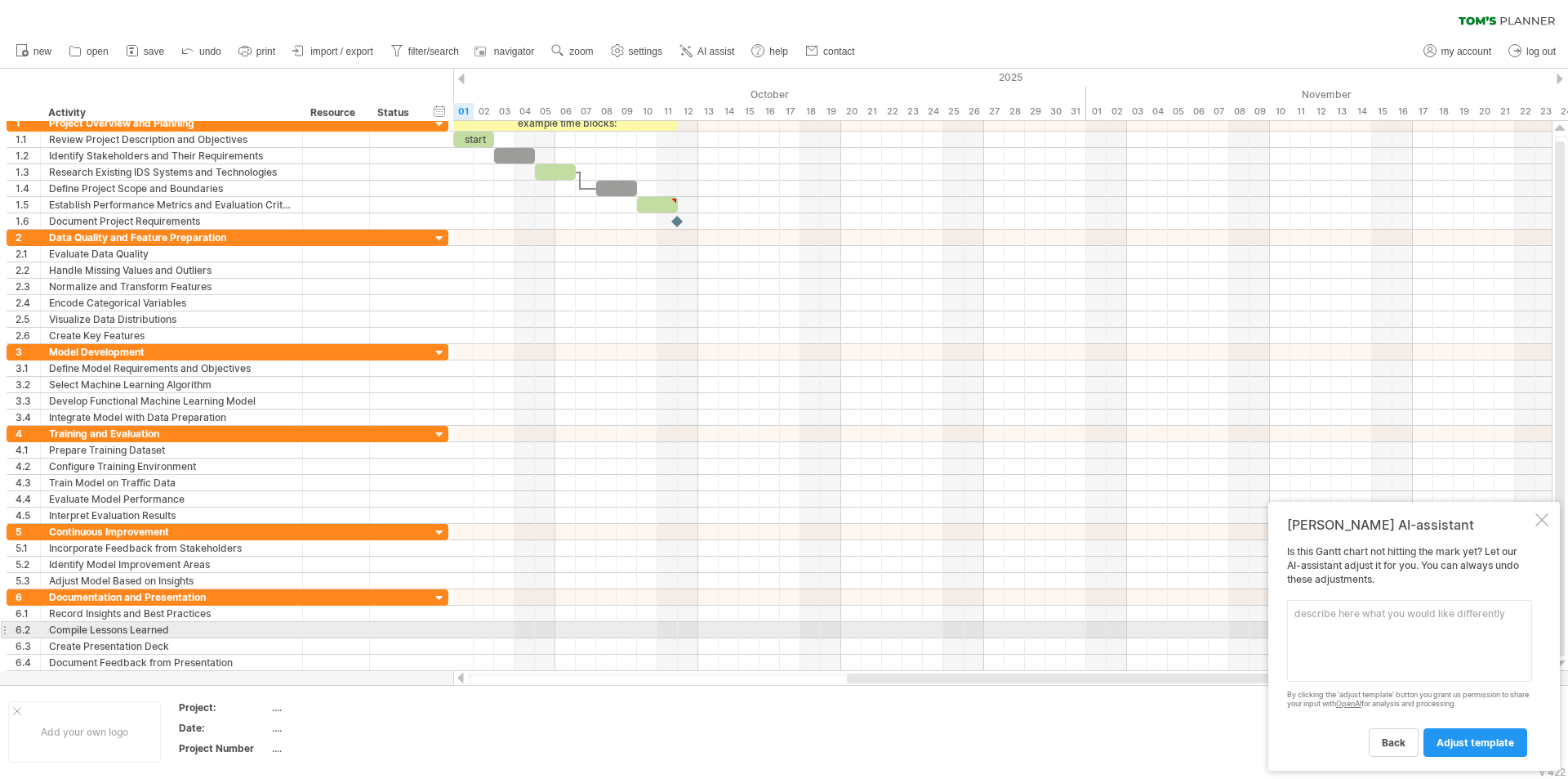
click at [1400, 633] on textarea at bounding box center [1409, 640] width 245 height 82
type textarea "a"
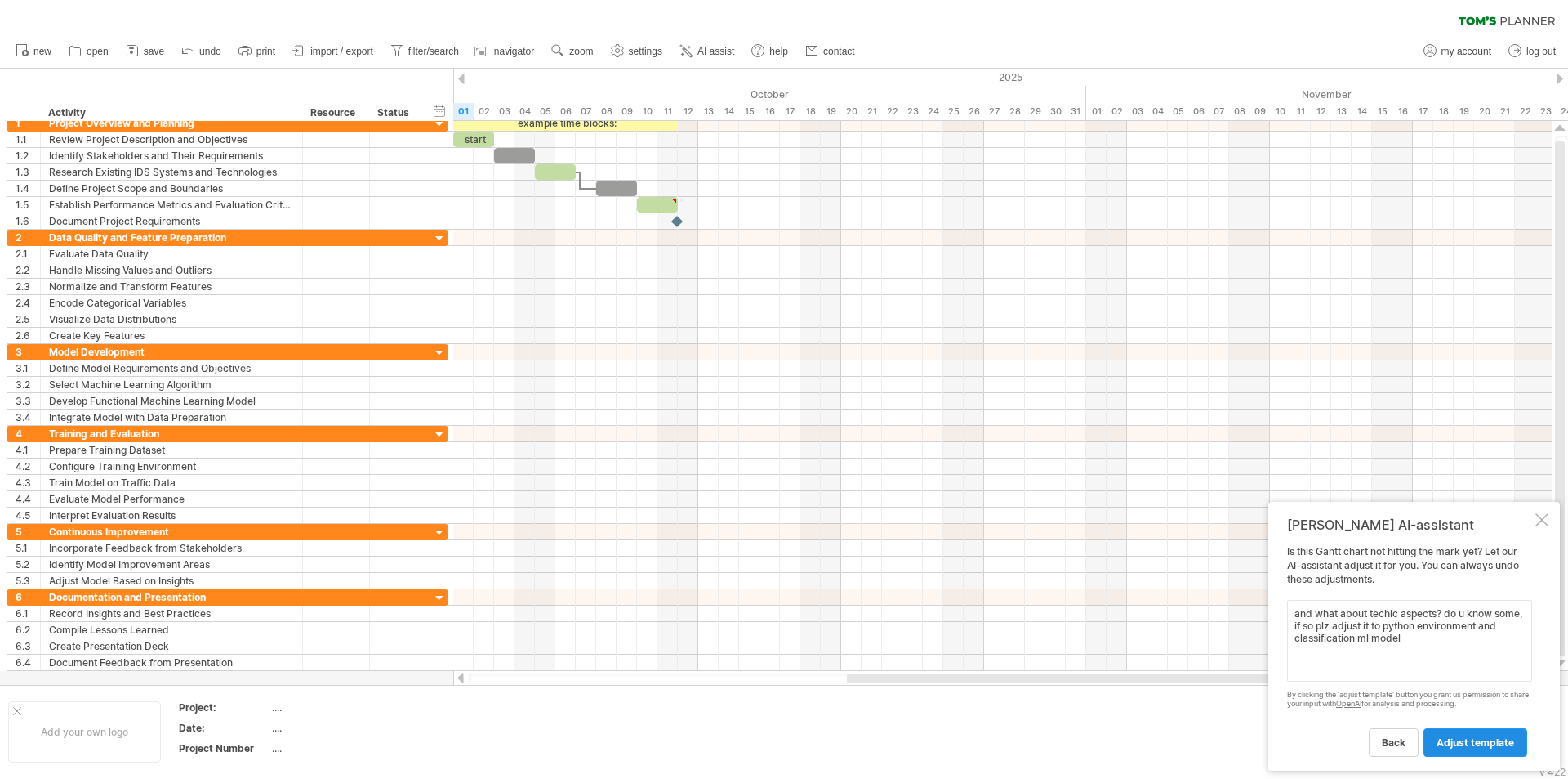
type textarea "and what about techic aspects? do u know some, if so plz adjust it to python en…"
click at [1450, 753] on link "adjust template" at bounding box center [1475, 743] width 103 height 29
